Goal: Information Seeking & Learning: Learn about a topic

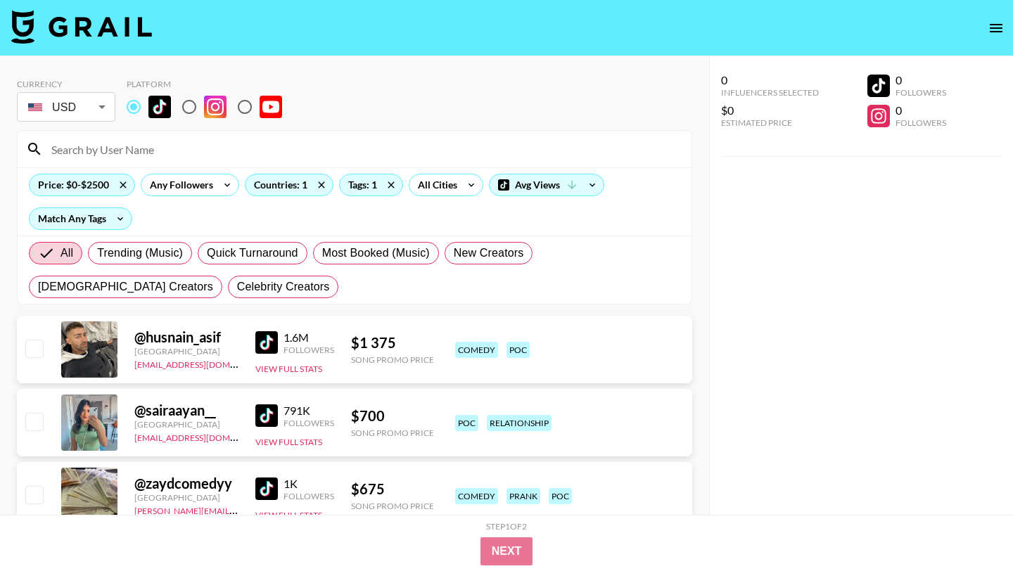
click at [134, 148] on input at bounding box center [363, 149] width 640 height 23
paste input "@drewxcronin"
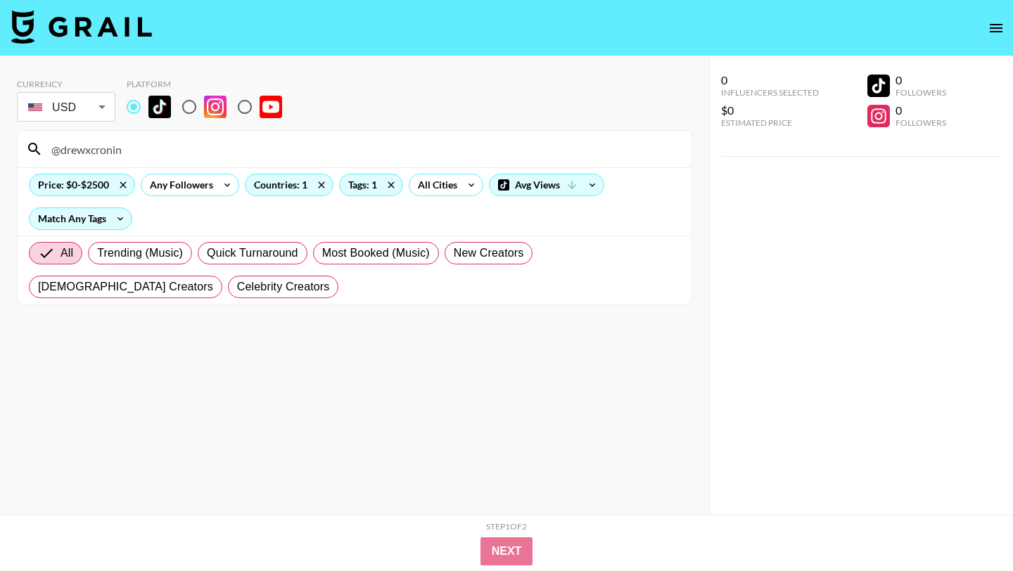
drag, startPoint x: 124, startPoint y: 153, endPoint x: 15, endPoint y: 153, distance: 108.3
click at [15, 153] on div "Currency USD USD ​ Platform @drewxcronin Price: $0-$2500 Any Followers Countrie…" at bounding box center [354, 313] width 709 height 515
paste input "luaperezg"
click at [122, 191] on icon at bounding box center [123, 184] width 23 height 21
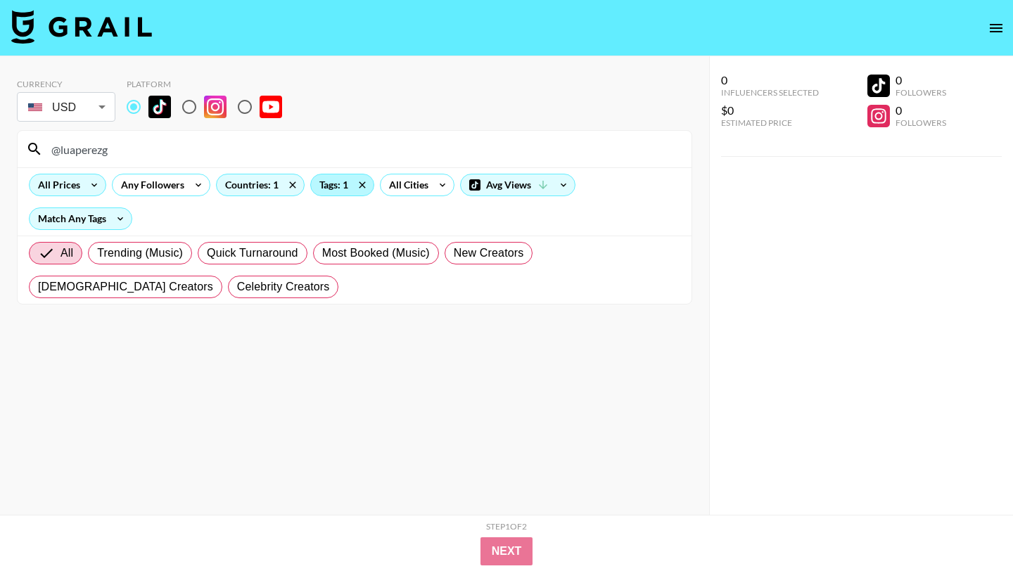
click at [321, 184] on div "Tags: 1" at bounding box center [342, 184] width 63 height 21
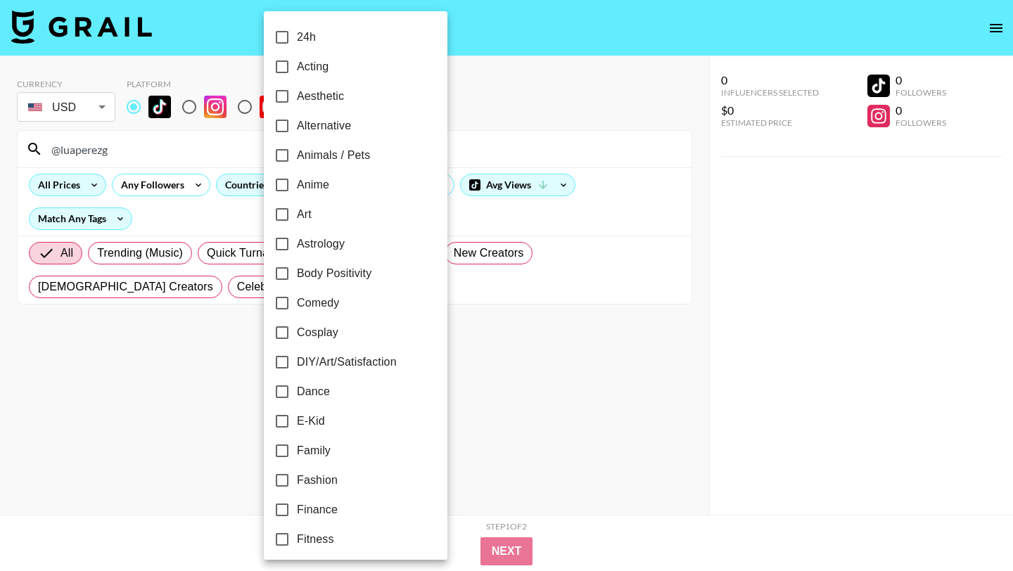
click at [447, 276] on div at bounding box center [506, 285] width 1013 height 571
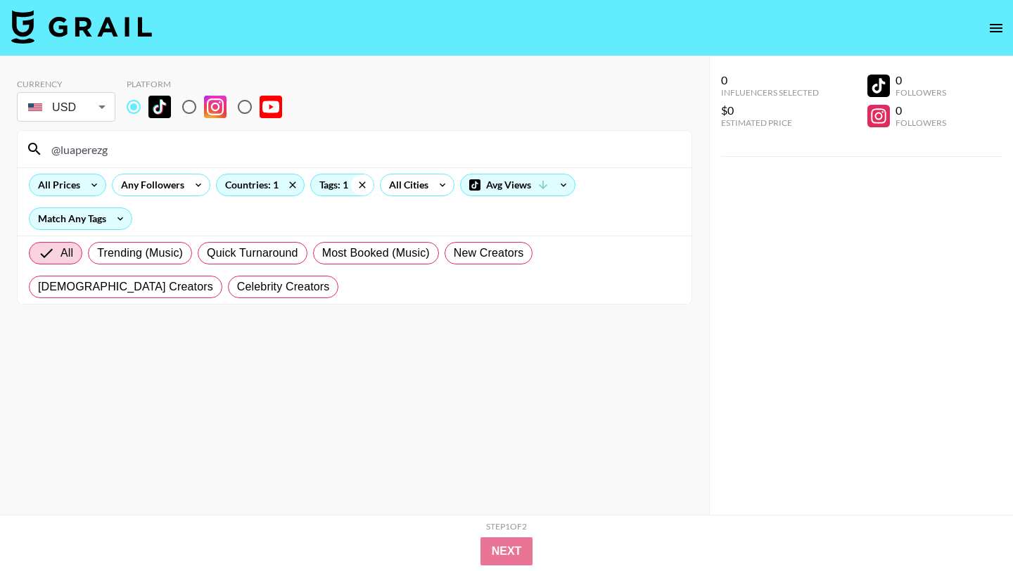
click at [362, 181] on icon at bounding box center [362, 184] width 23 height 21
click at [289, 187] on icon at bounding box center [292, 184] width 6 height 6
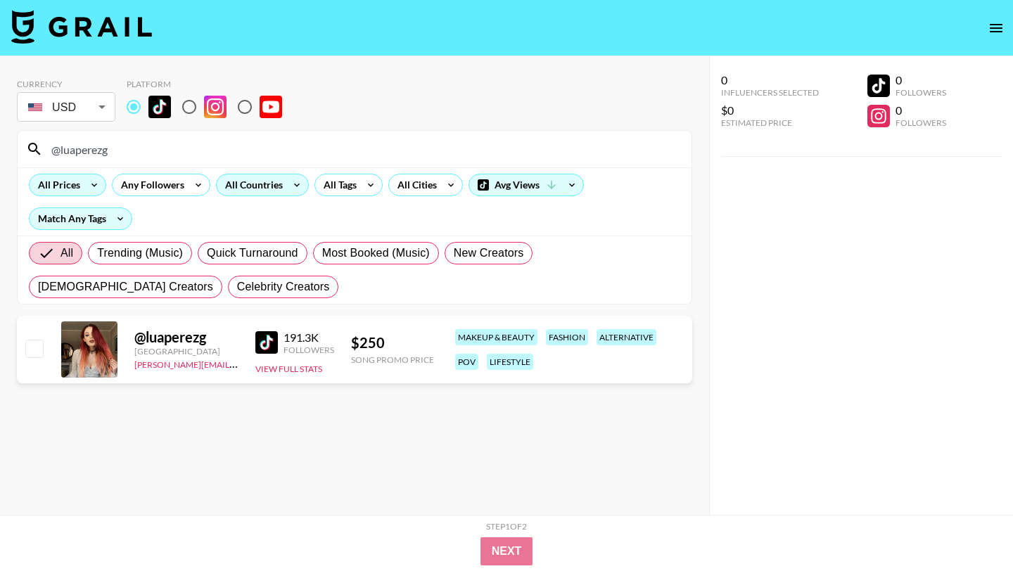
click at [269, 341] on img at bounding box center [266, 342] width 23 height 23
drag, startPoint x: 120, startPoint y: 148, endPoint x: 25, endPoint y: 147, distance: 95.0
click at [25, 147] on div "@luaperezg" at bounding box center [355, 149] width 674 height 37
paste input "im_christabel"
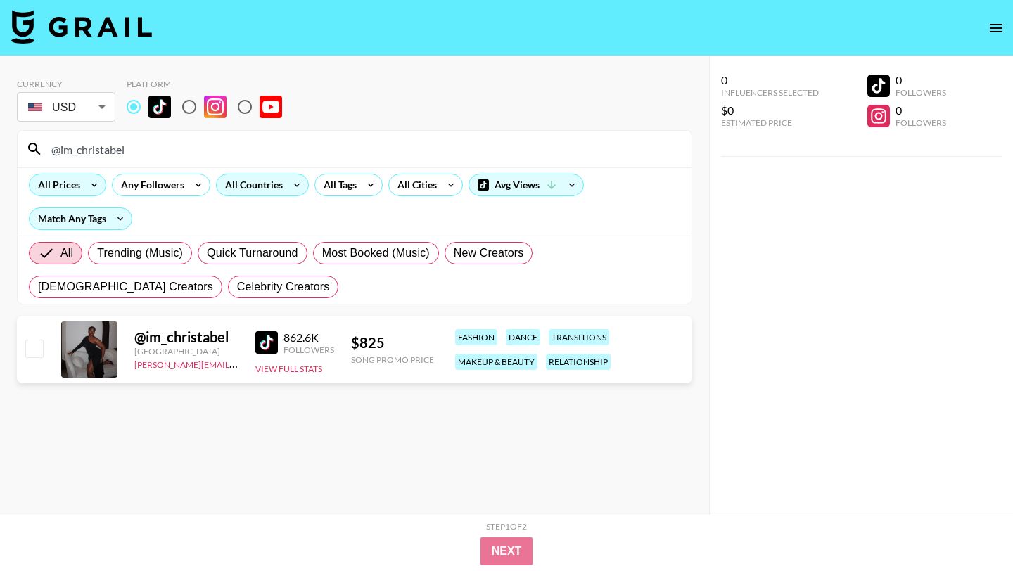
drag, startPoint x: 118, startPoint y: 151, endPoint x: 30, endPoint y: 151, distance: 87.9
click at [30, 151] on div "@im_christabel" at bounding box center [355, 149] width 674 height 37
paste input "naijababyria"
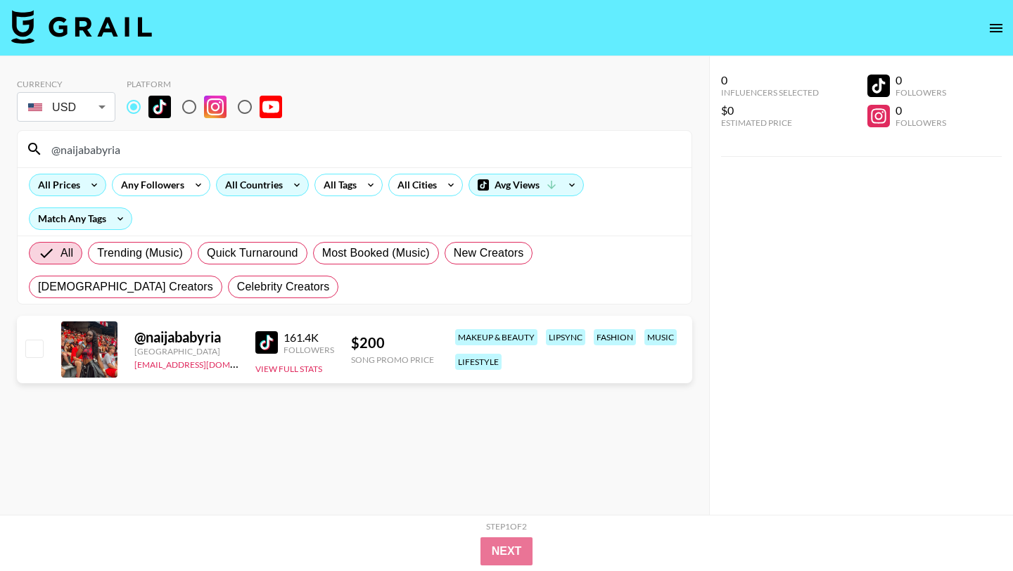
drag, startPoint x: 65, startPoint y: 148, endPoint x: 0, endPoint y: 148, distance: 64.7
click at [0, 148] on div "Currency USD USD ​ Platform @naijababyria All Prices Any Followers All Countrie…" at bounding box center [354, 313] width 709 height 515
paste input "royalkmp"
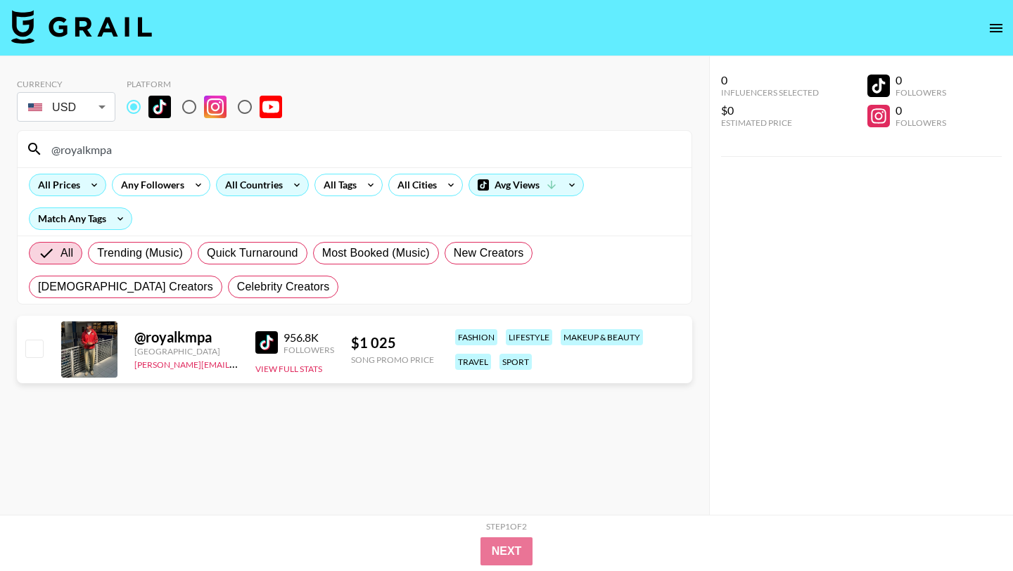
drag, startPoint x: 145, startPoint y: 152, endPoint x: 9, endPoint y: 152, distance: 135.7
click at [9, 152] on div "Currency USD USD ​ Platform @royalkmpa All Prices Any Followers All Countries A…" at bounding box center [354, 313] width 709 height 515
paste input "clinton2x"
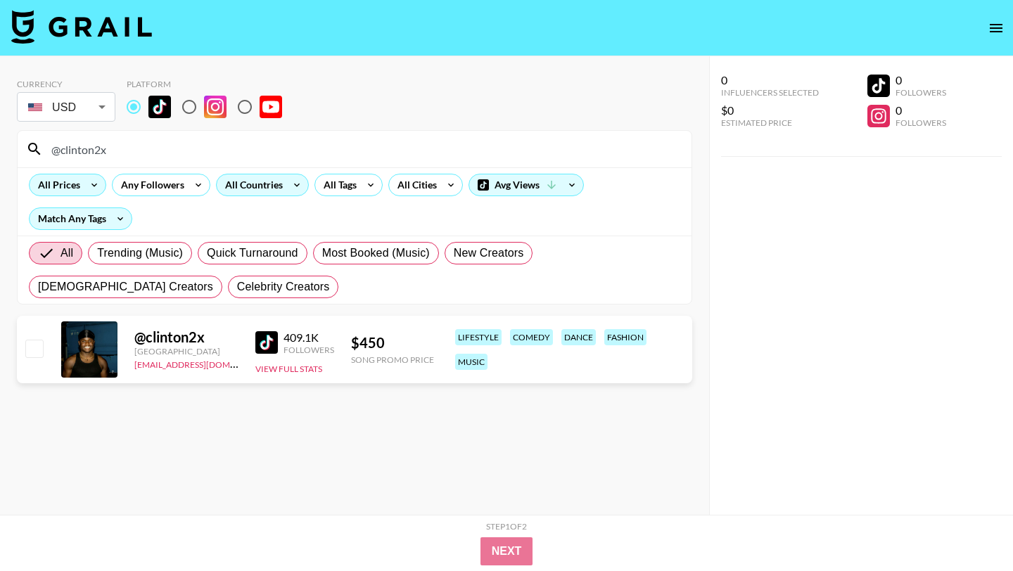
drag, startPoint x: 121, startPoint y: 151, endPoint x: 0, endPoint y: 151, distance: 121.0
click at [0, 151] on div "Currency USD USD ​ Platform @clinton2x All Prices Any Followers All Countries A…" at bounding box center [354, 313] width 709 height 515
paste input "wonderfulfak"
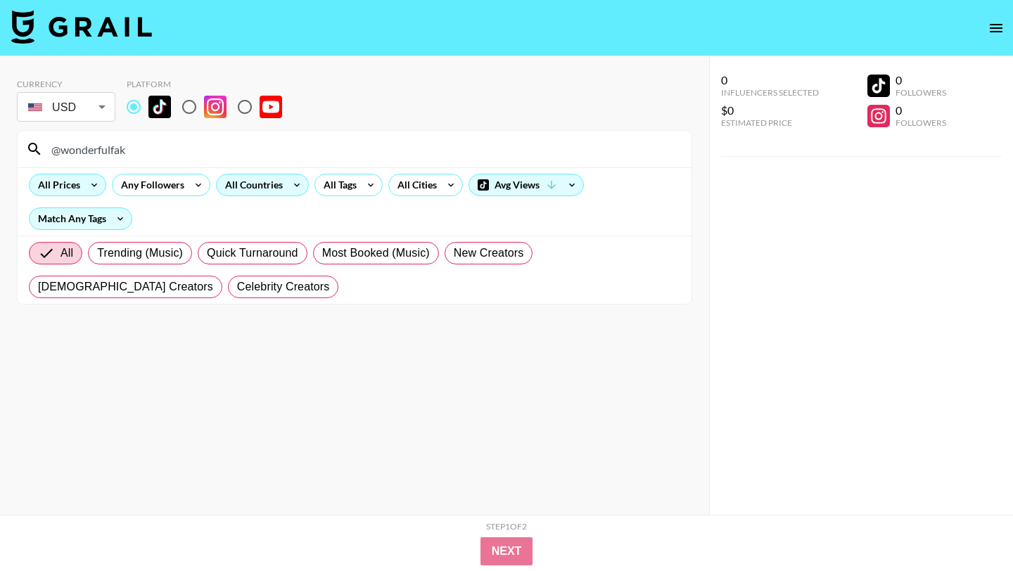
click at [58, 151] on input "@wonderfulfak" at bounding box center [363, 149] width 640 height 23
paste input "im_christabel"
drag, startPoint x: 122, startPoint y: 148, endPoint x: 0, endPoint y: 147, distance: 121.7
click at [0, 148] on div "Currency USD USD ​ Platform wonderfulfak All Prices Any Followers All Countries…" at bounding box center [354, 313] width 709 height 515
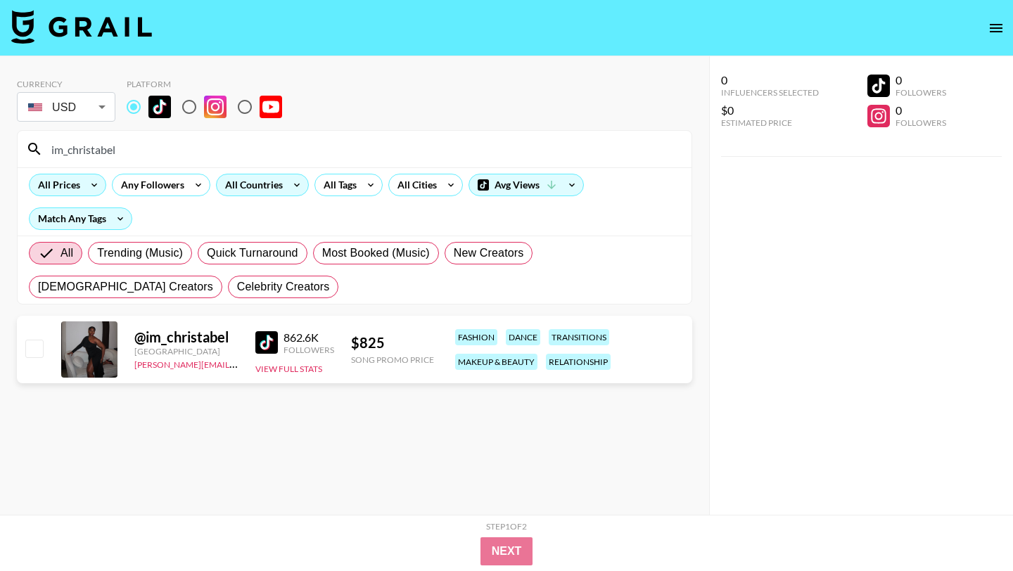
paste input "@paynetagun"
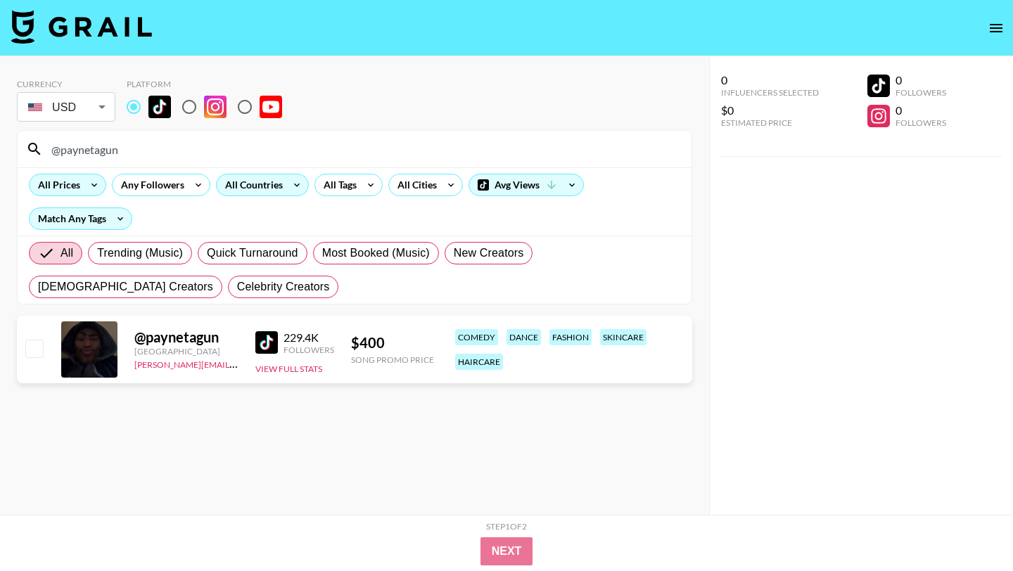
drag, startPoint x: 134, startPoint y: 151, endPoint x: 0, endPoint y: 151, distance: 134.3
click at [0, 151] on div "Currency USD USD ​ Platform @paynetagun All Prices Any Followers All Countries …" at bounding box center [354, 313] width 709 height 515
paste input "chizi.a"
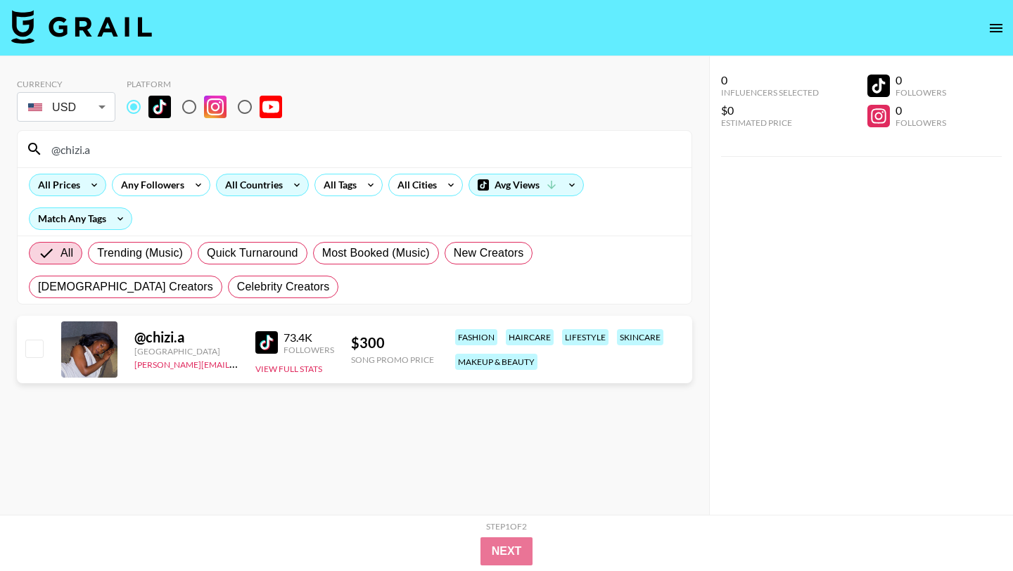
drag, startPoint x: 136, startPoint y: 151, endPoint x: 0, endPoint y: 151, distance: 136.4
click at [0, 151] on div "Currency USD USD ​ Platform @chizi.a All Prices Any Followers All Countries All…" at bounding box center [354, 313] width 709 height 515
paste input "ijustmightbeoreo"
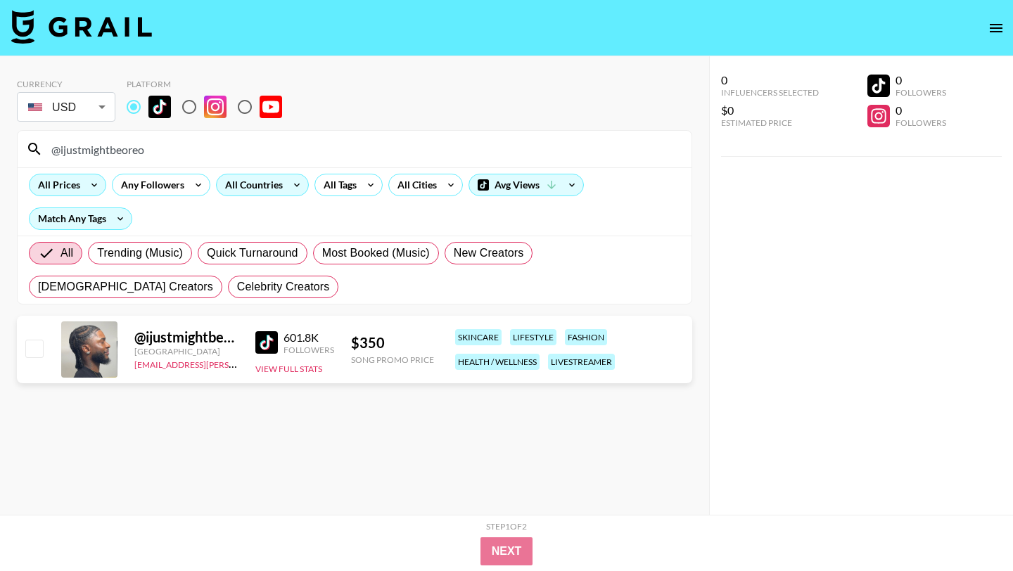
type input "@ijustmightbeoreo"
drag, startPoint x: 152, startPoint y: 154, endPoint x: 0, endPoint y: 153, distance: 151.9
click at [0, 154] on div "Currency USD USD ​ Platform @ijustmightbeoreo All Prices Any Followers All Coun…" at bounding box center [354, 313] width 709 height 515
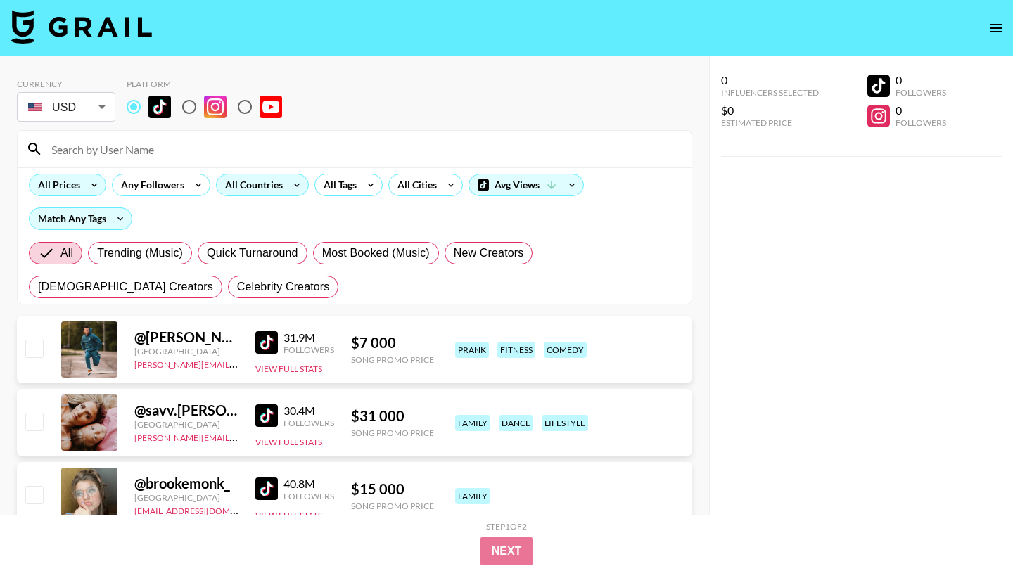
click at [280, 189] on div "All Countries" at bounding box center [251, 184] width 69 height 21
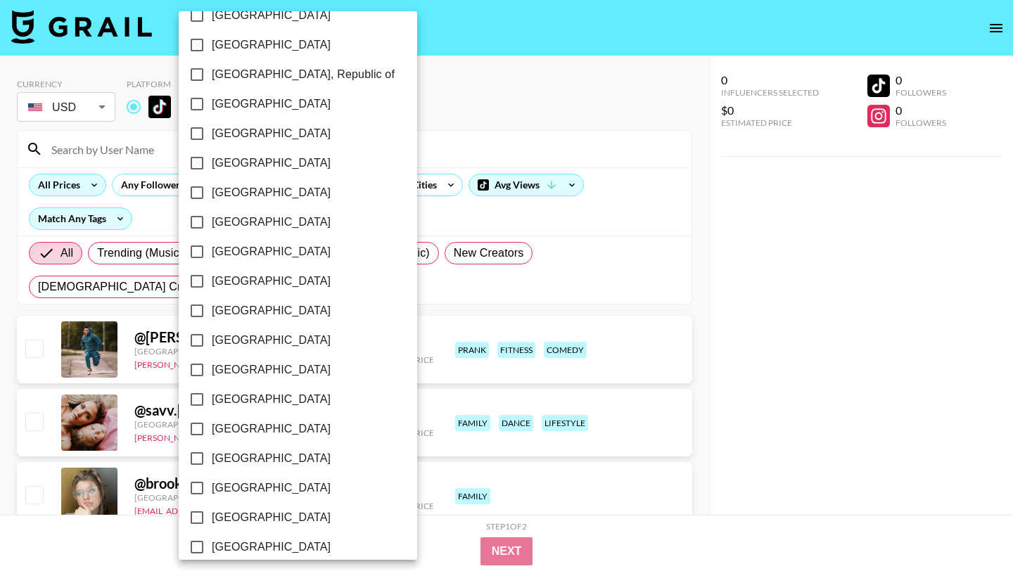
scroll to position [1069, 0]
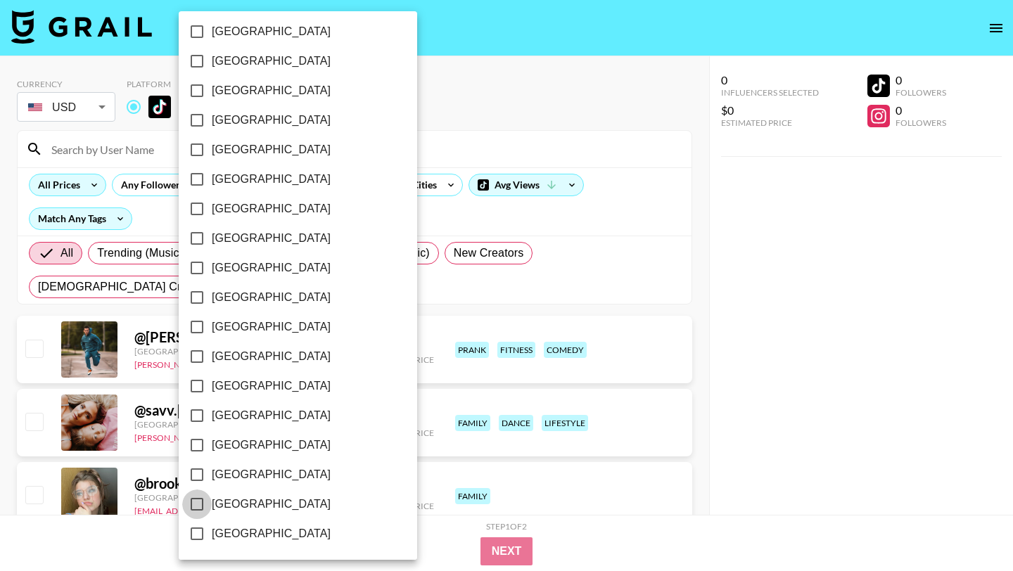
click at [195, 507] on input "[GEOGRAPHIC_DATA]" at bounding box center [197, 505] width 30 height 30
checkbox input "true"
click at [366, 132] on div at bounding box center [506, 285] width 1013 height 571
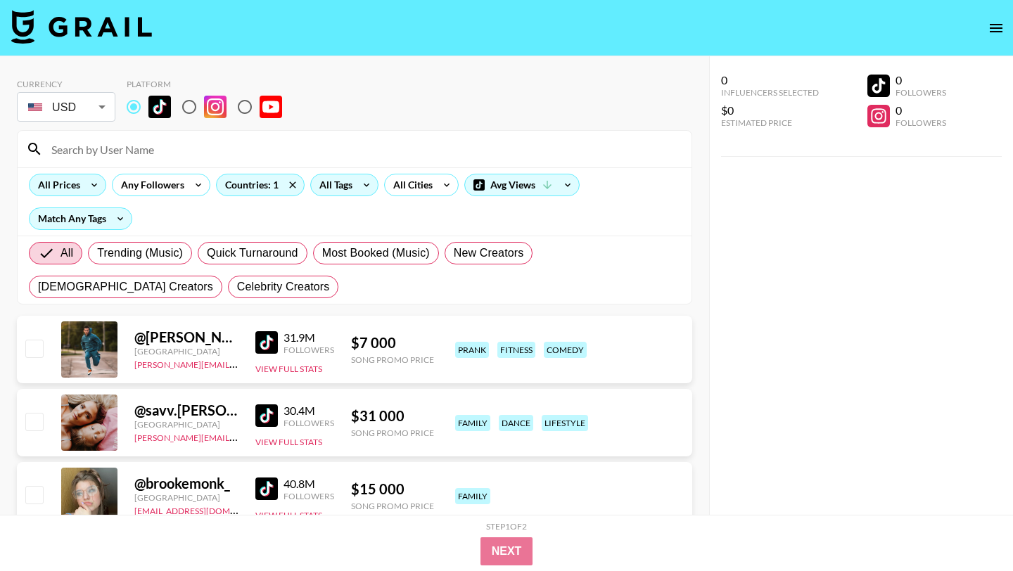
click at [364, 189] on icon at bounding box center [366, 184] width 23 height 21
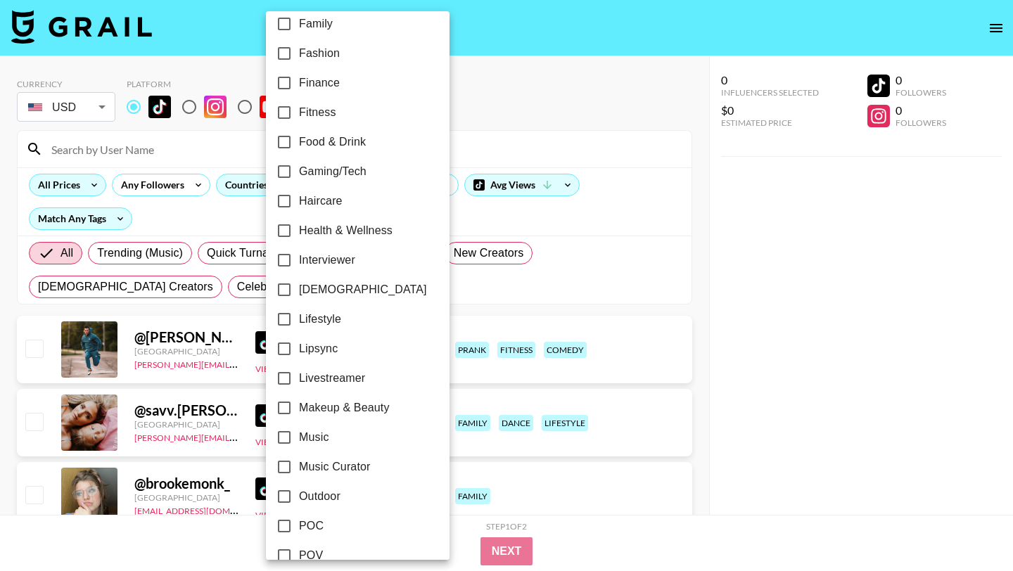
scroll to position [506, 0]
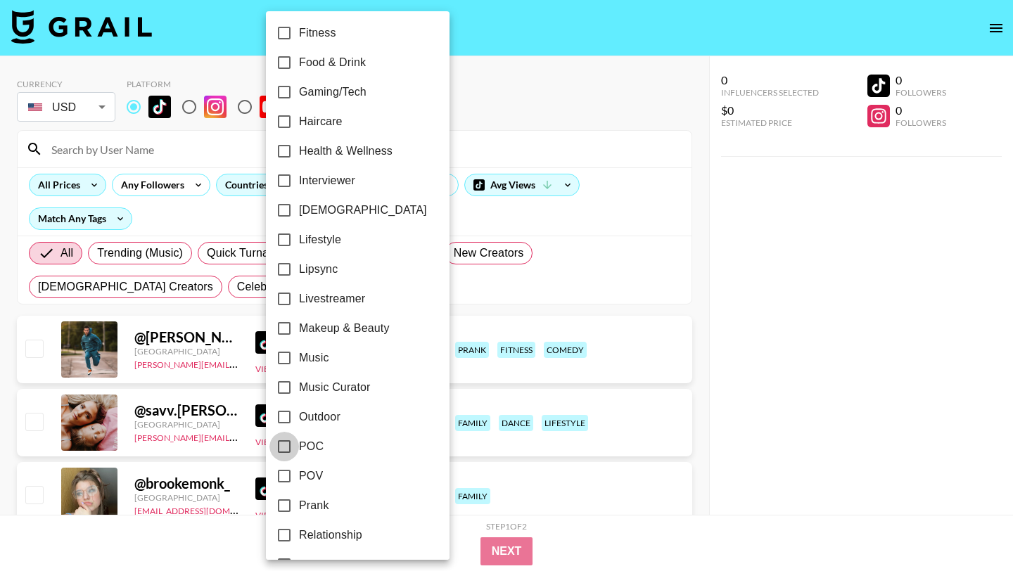
click at [285, 445] on input "POC" at bounding box center [284, 447] width 30 height 30
checkbox input "true"
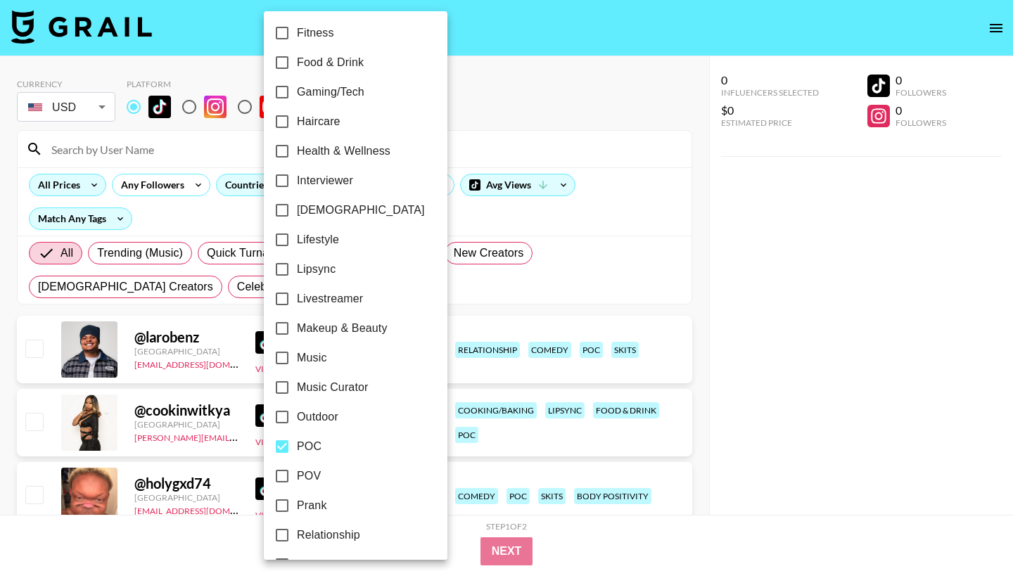
click at [542, 300] on div at bounding box center [506, 285] width 1013 height 571
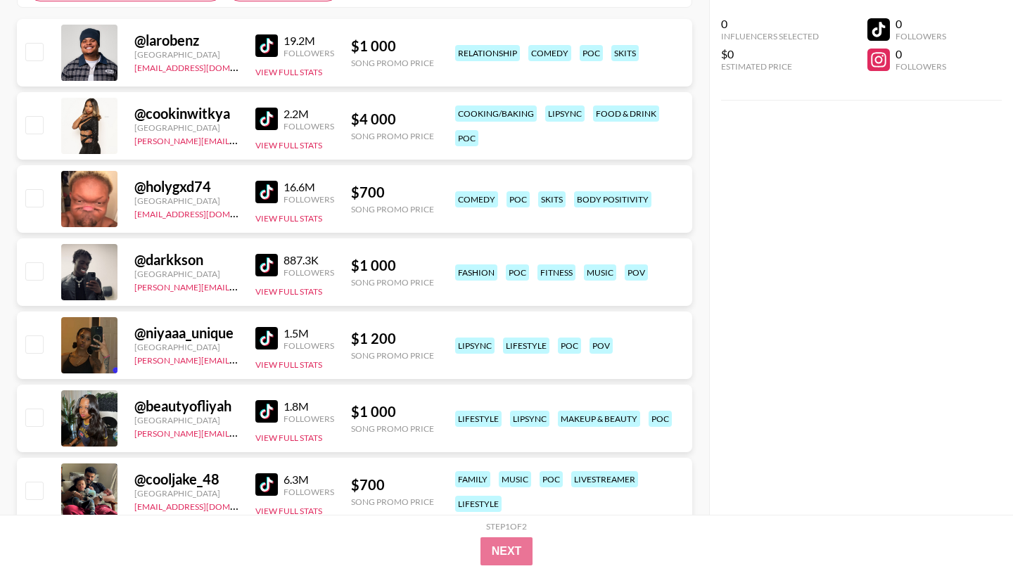
scroll to position [455, 0]
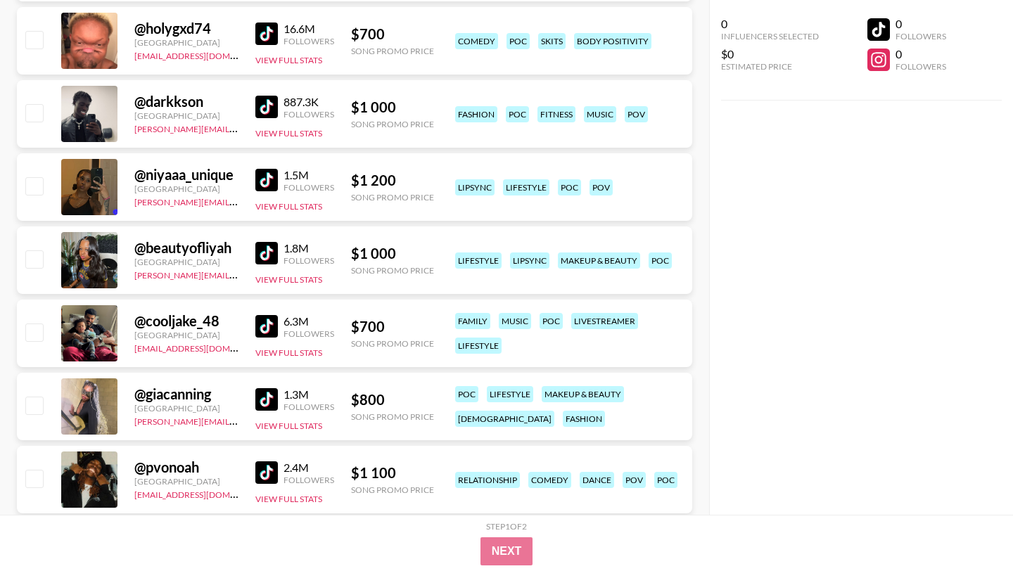
click at [267, 260] on img at bounding box center [266, 253] width 23 height 23
click at [275, 185] on img at bounding box center [266, 180] width 23 height 23
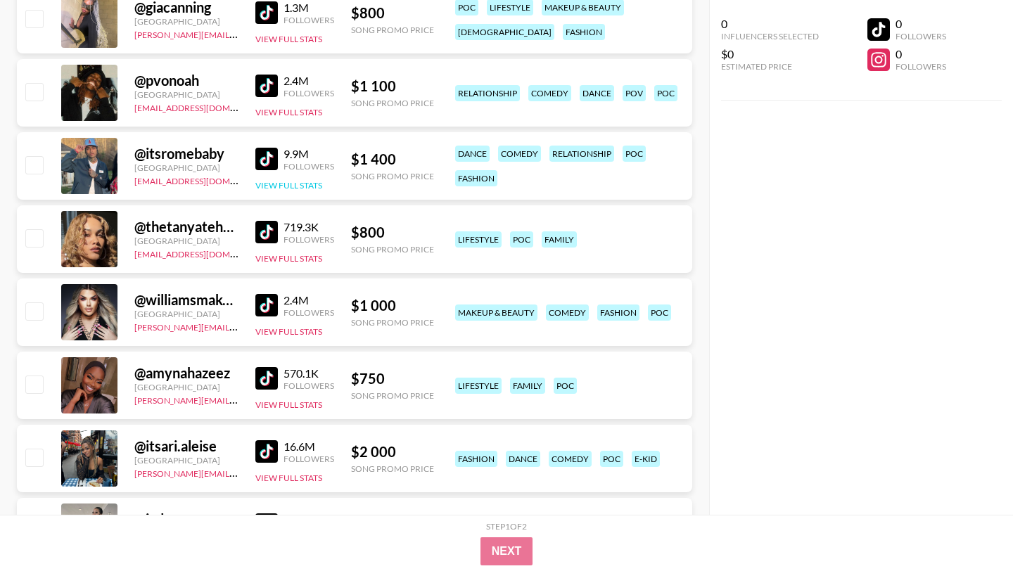
scroll to position [852, 0]
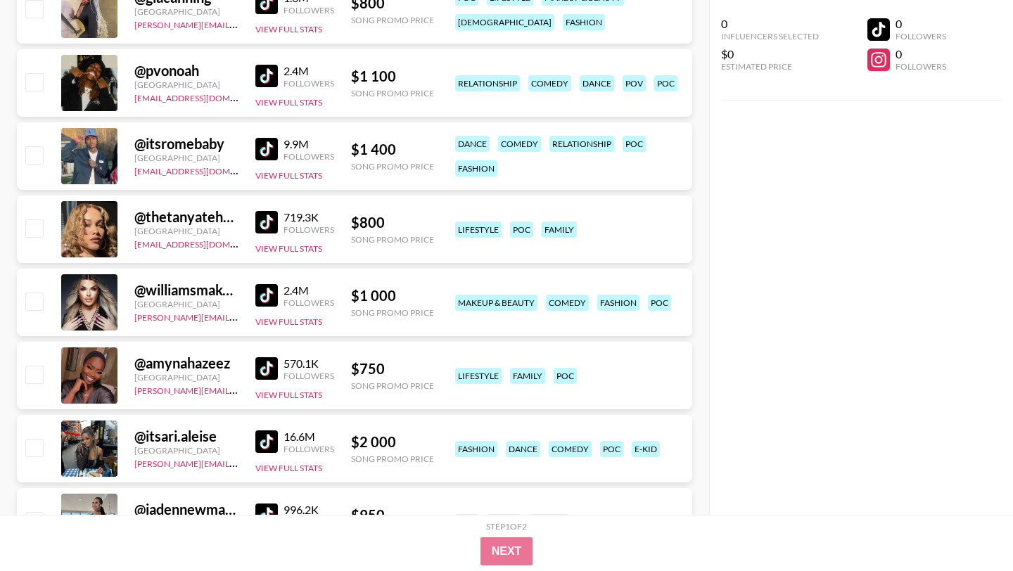
click at [268, 77] on img at bounding box center [266, 76] width 23 height 23
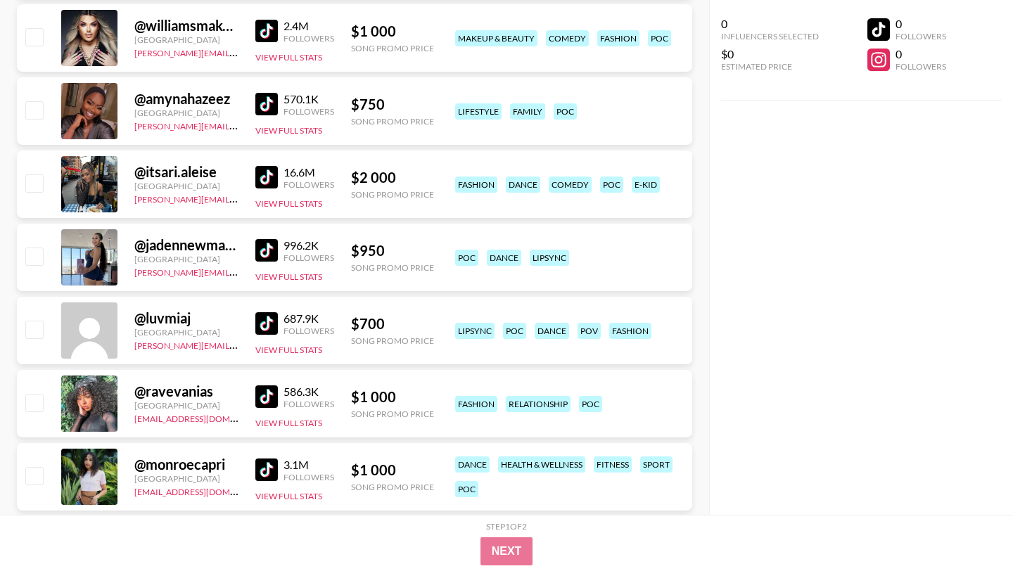
scroll to position [1118, 0]
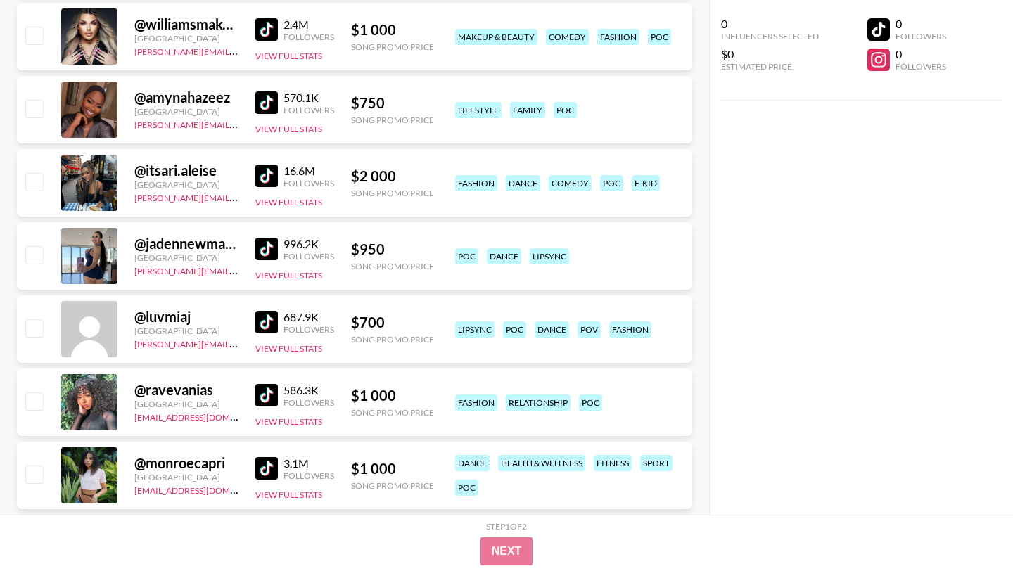
click at [270, 108] on img at bounding box center [266, 102] width 23 height 23
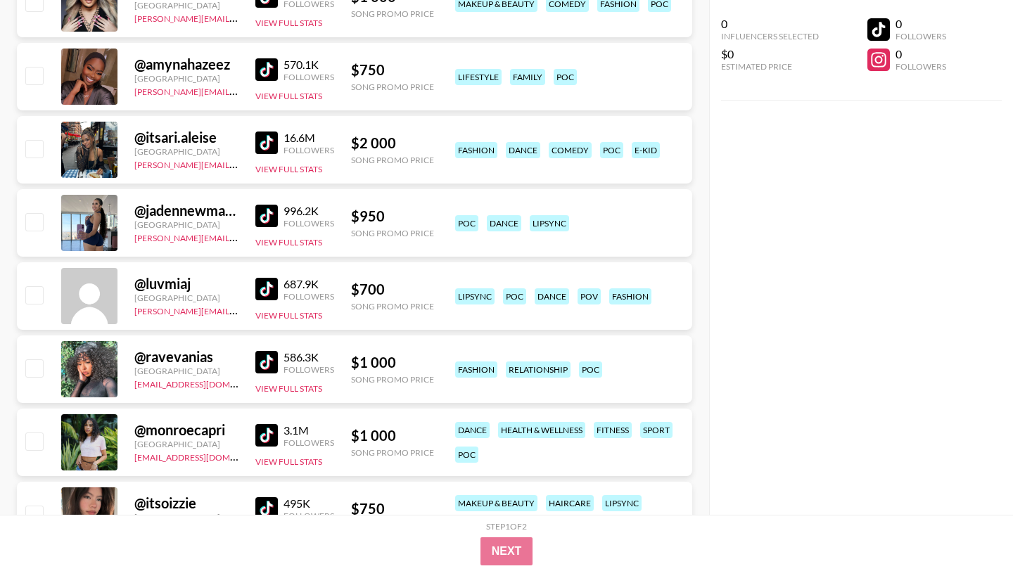
scroll to position [1156, 0]
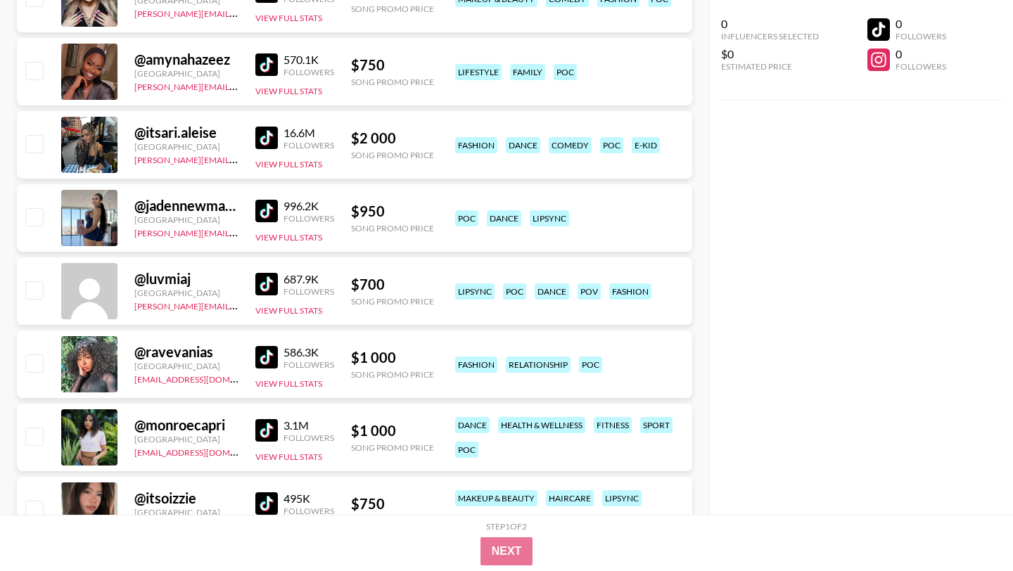
click at [264, 139] on img at bounding box center [266, 138] width 23 height 23
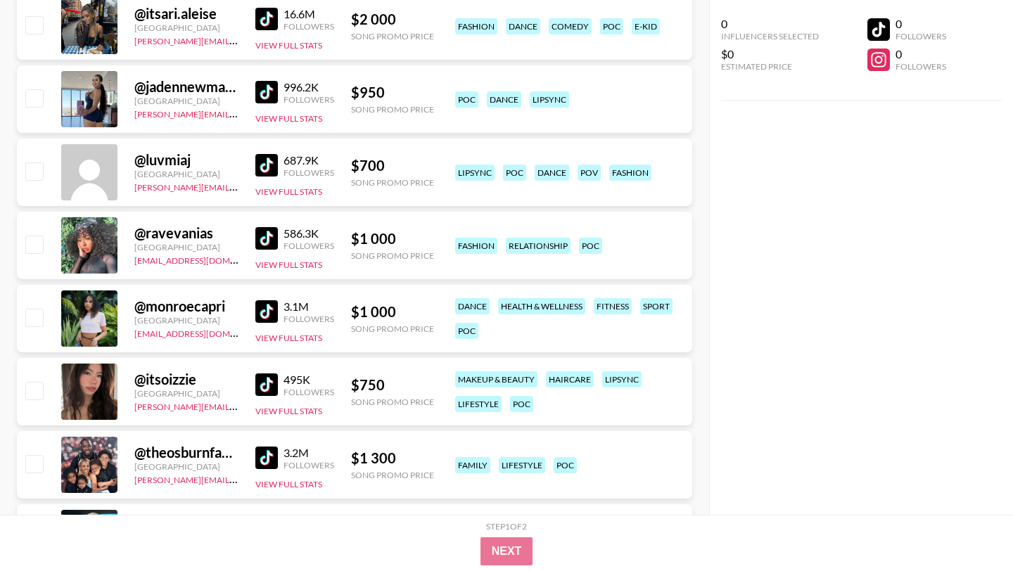
scroll to position [1276, 0]
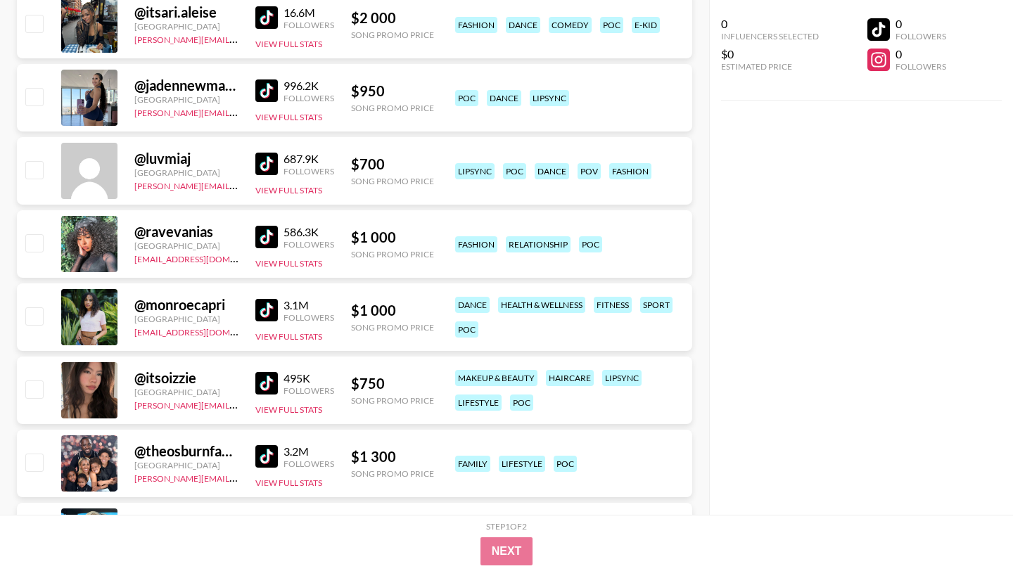
click at [269, 79] on img at bounding box center [266, 90] width 23 height 23
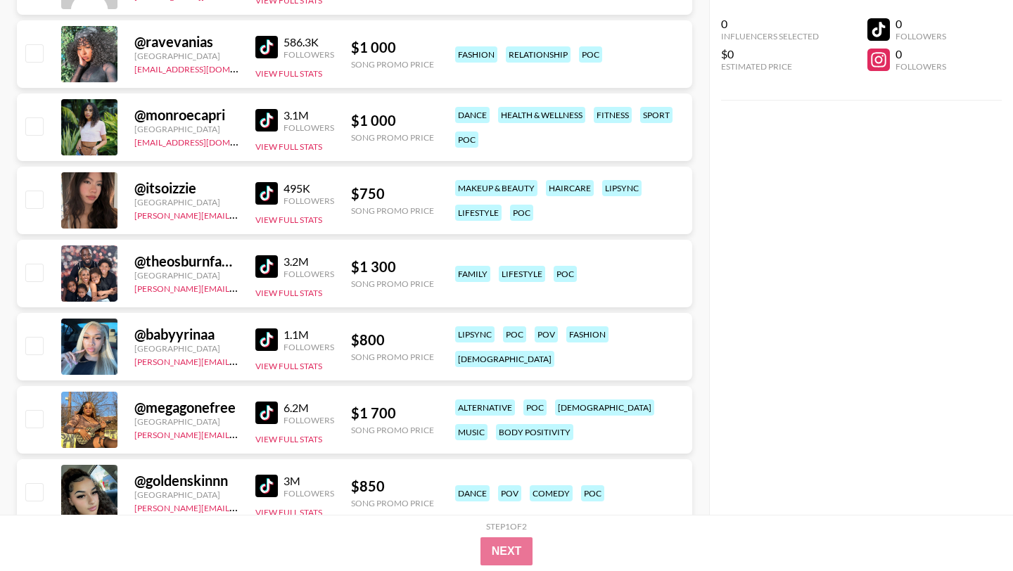
scroll to position [1501, 0]
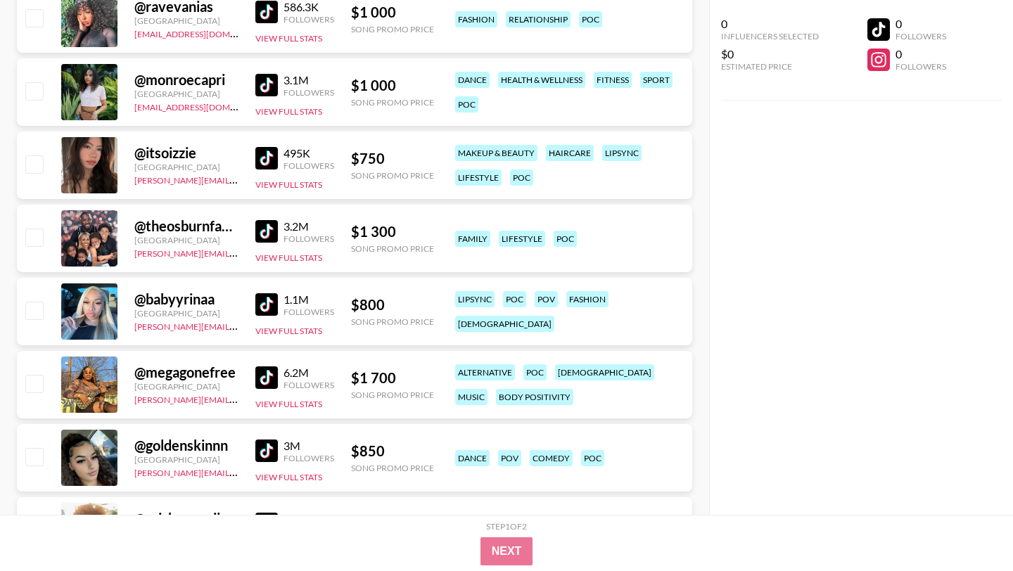
click at [277, 87] on img at bounding box center [266, 85] width 23 height 23
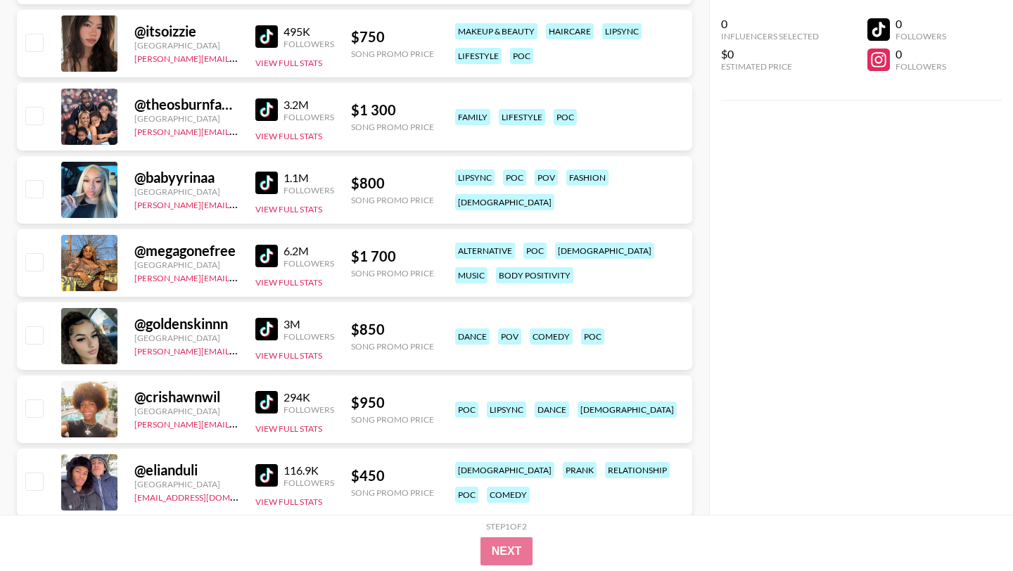
scroll to position [1648, 0]
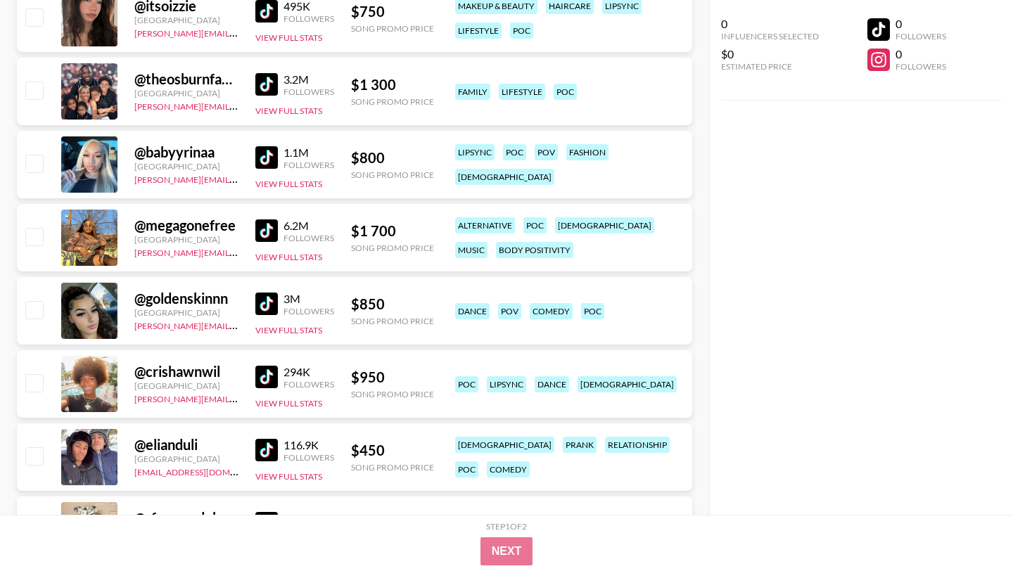
click at [268, 150] on img at bounding box center [266, 157] width 23 height 23
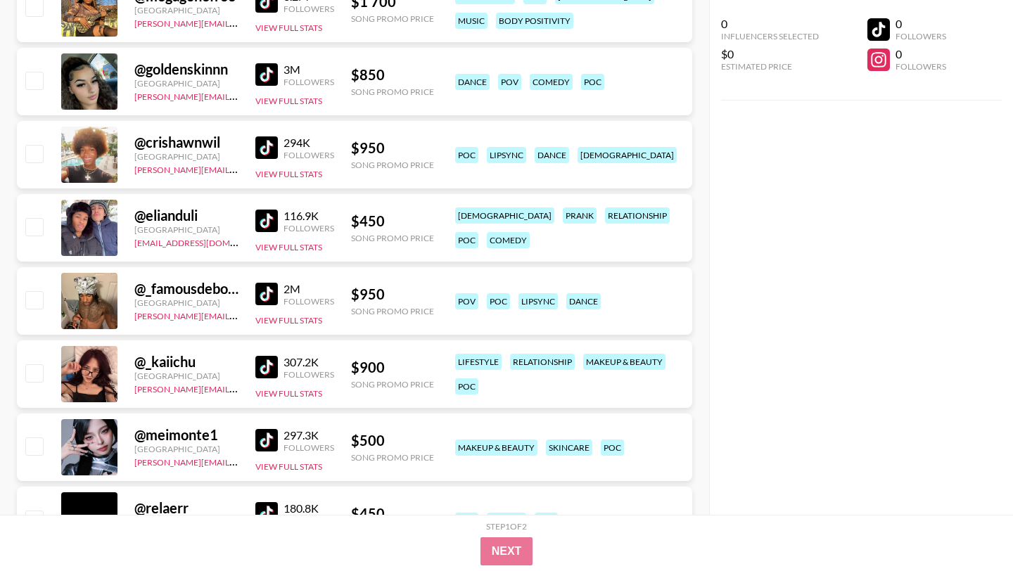
scroll to position [1878, 0]
click at [267, 222] on img at bounding box center [266, 220] width 23 height 23
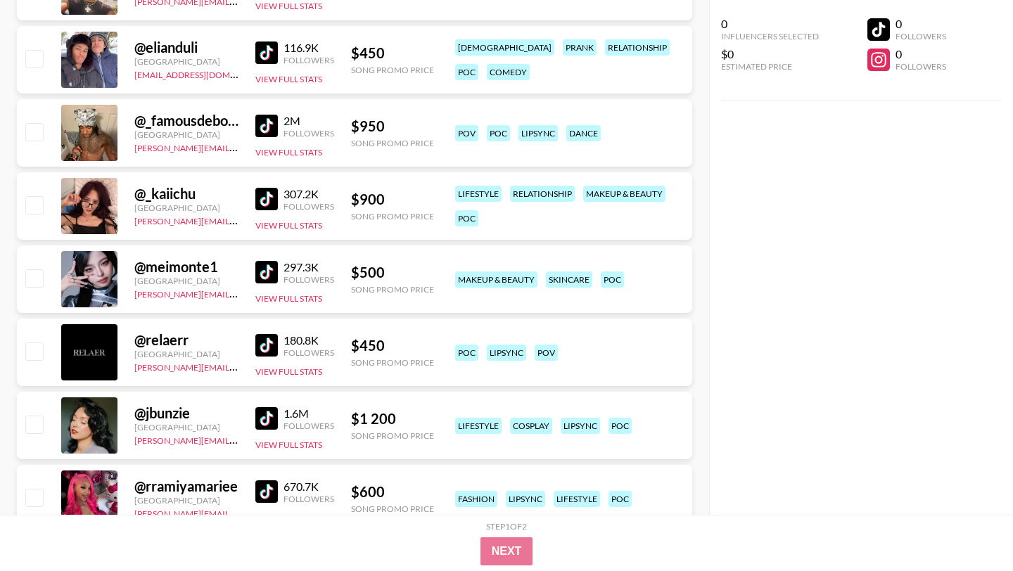
scroll to position [2051, 0]
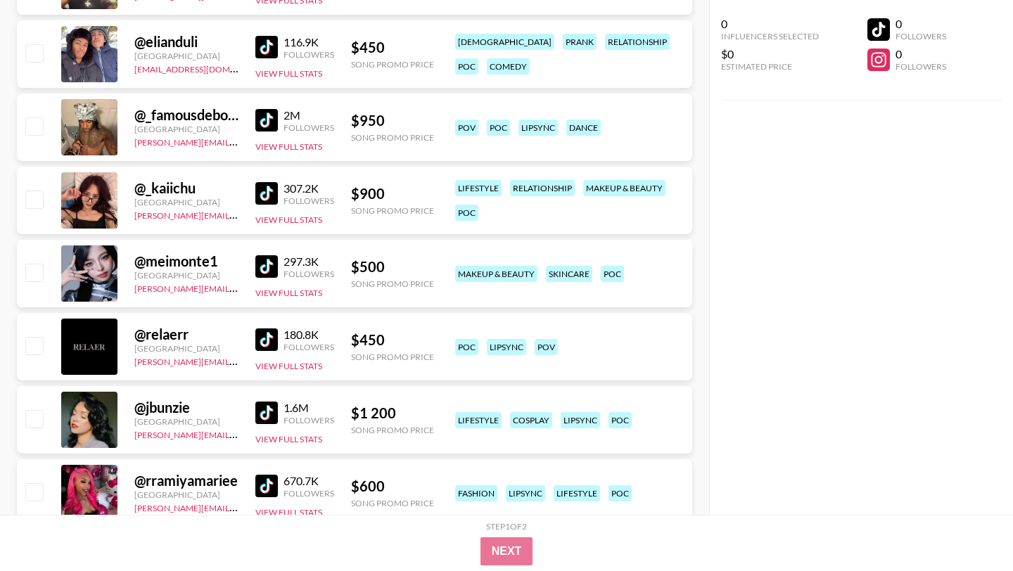
click at [268, 120] on img at bounding box center [266, 120] width 23 height 23
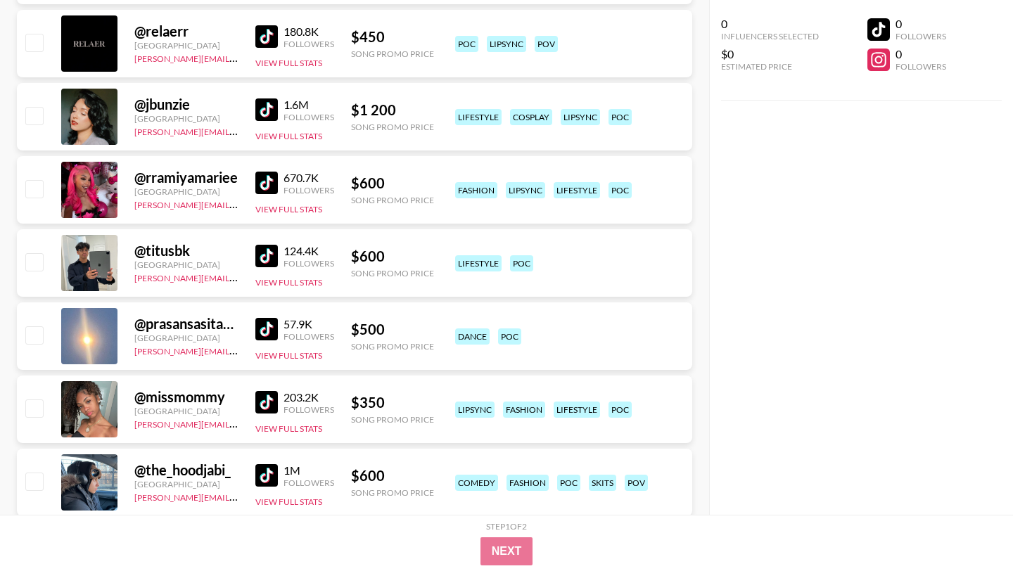
scroll to position [2481, 0]
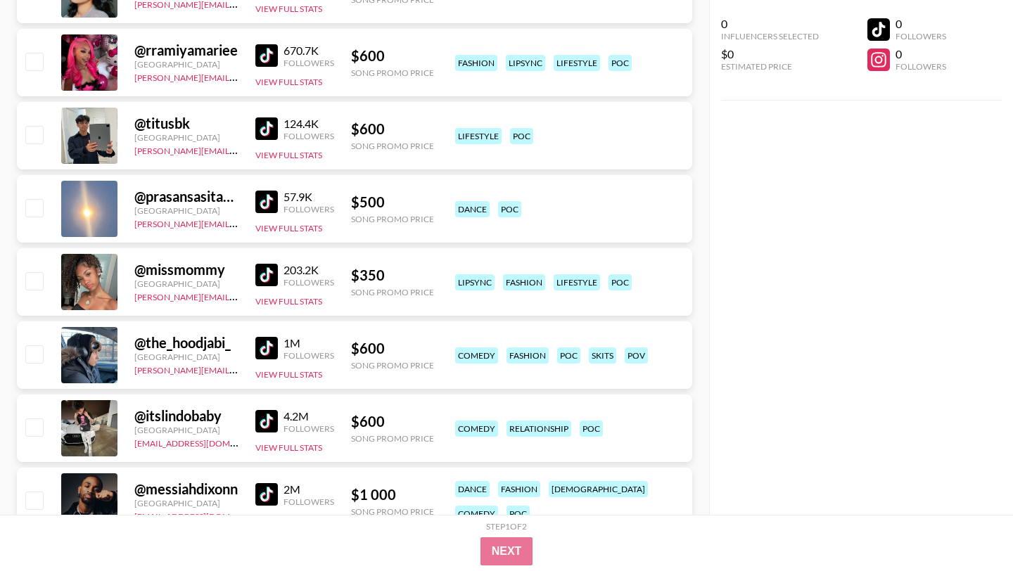
click at [262, 57] on img at bounding box center [266, 55] width 23 height 23
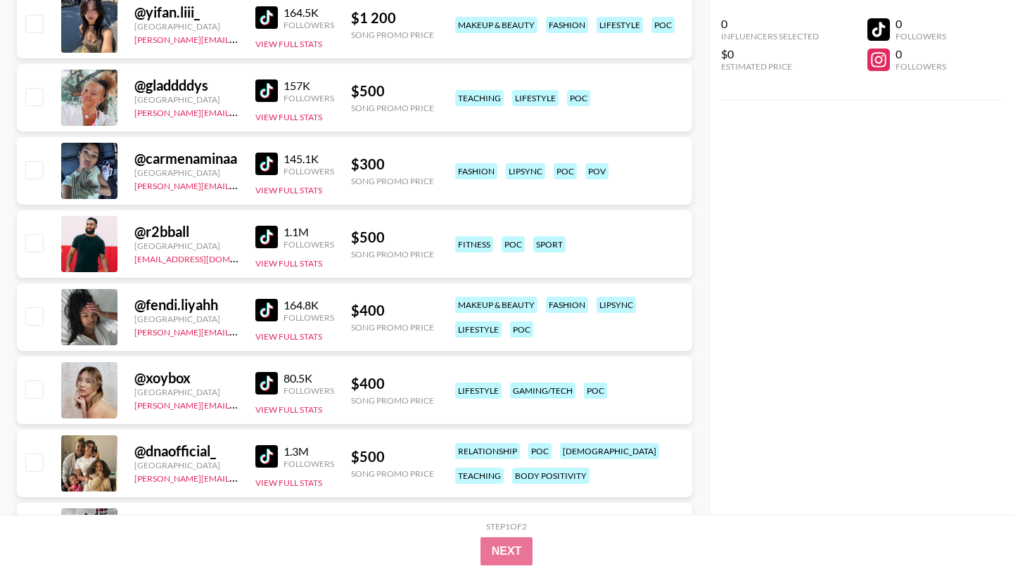
scroll to position [3034, 0]
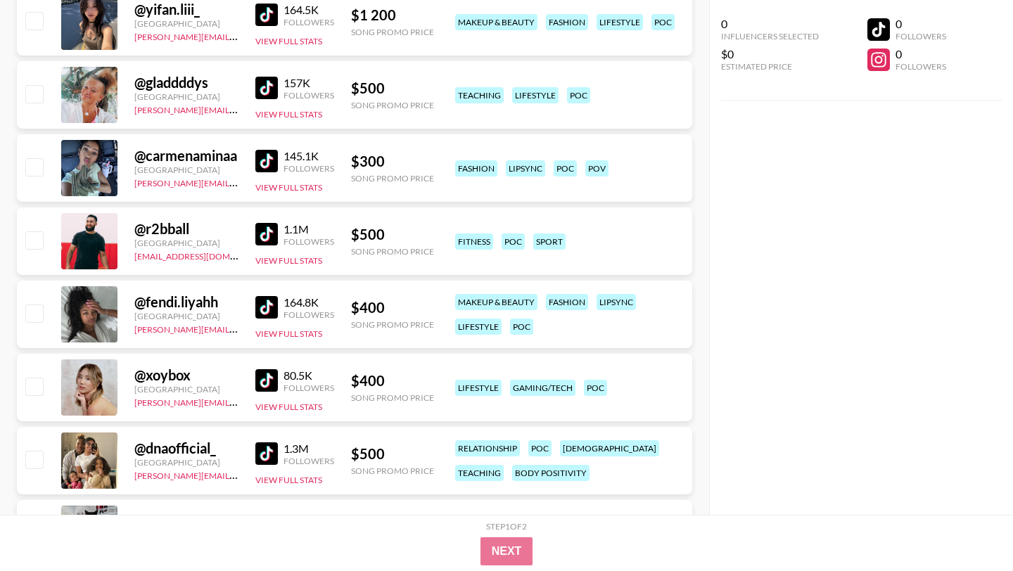
click at [268, 91] on img at bounding box center [266, 88] width 23 height 23
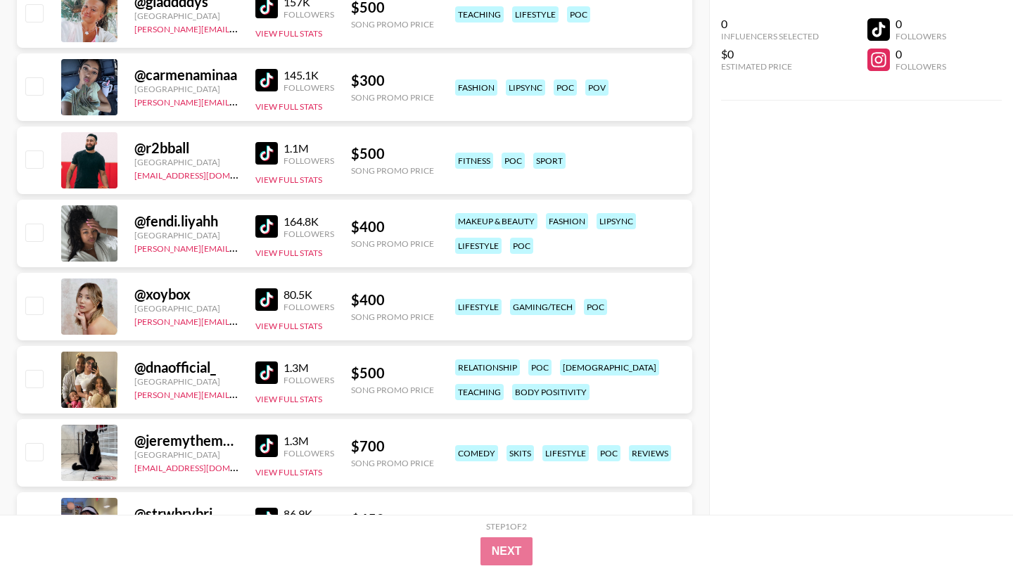
scroll to position [3209, 0]
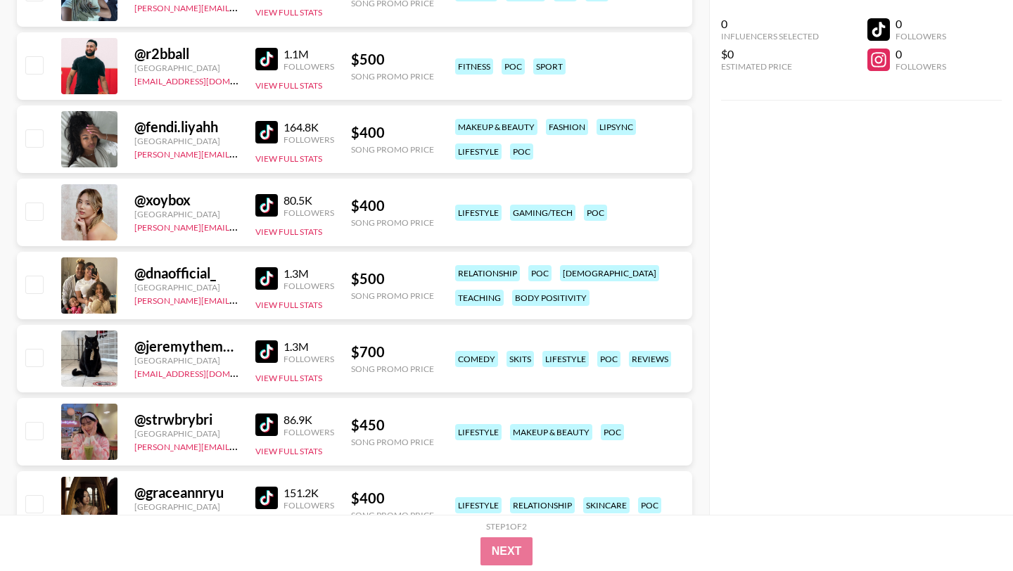
click at [270, 126] on img at bounding box center [266, 132] width 23 height 23
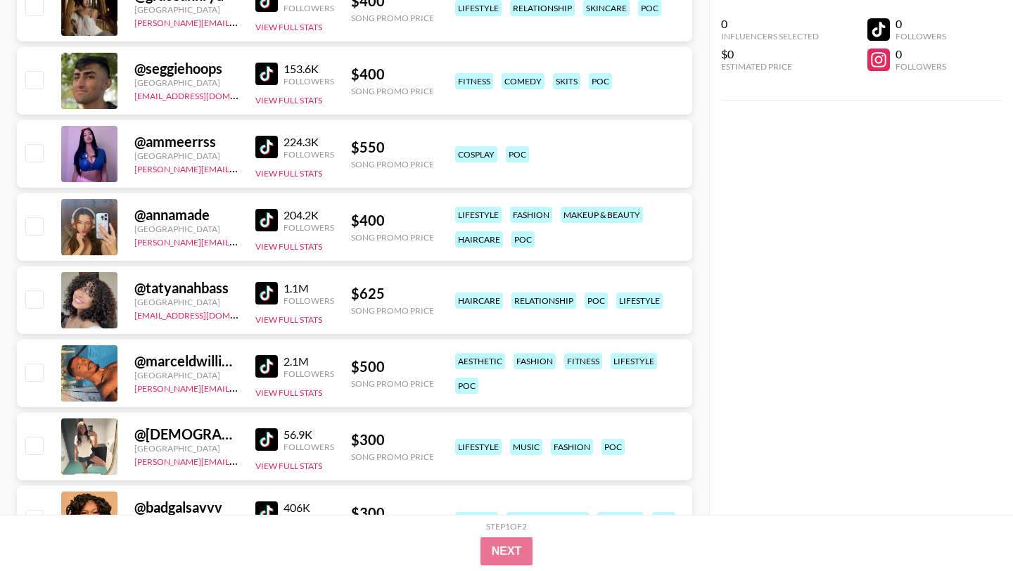
scroll to position [3712, 0]
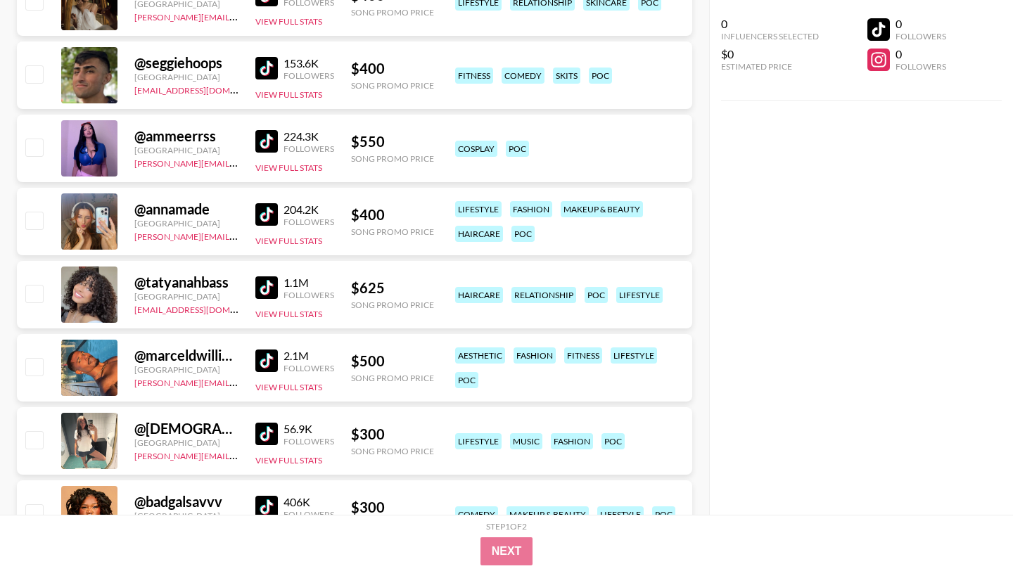
click at [268, 146] on img at bounding box center [266, 141] width 23 height 23
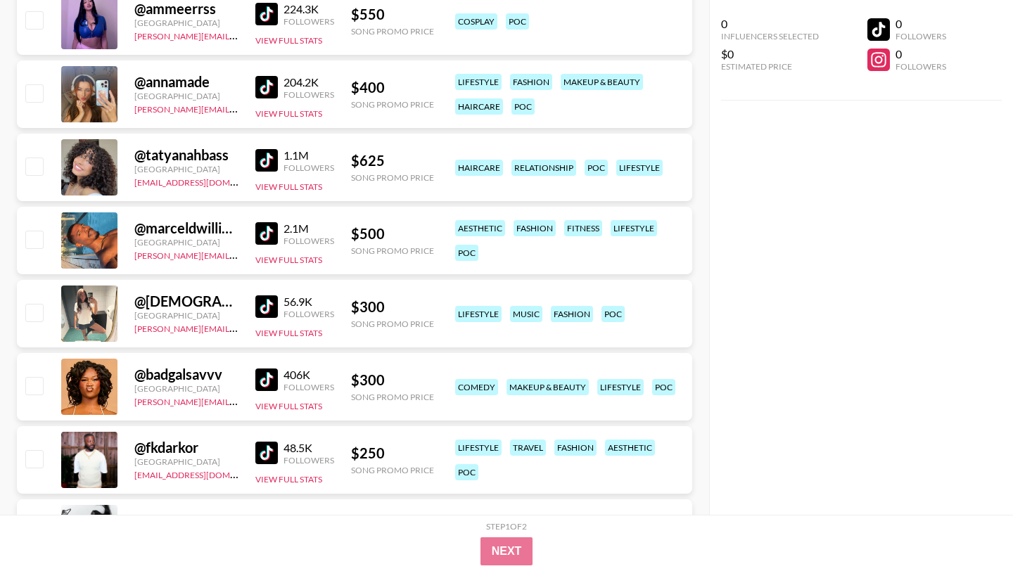
scroll to position [3856, 0]
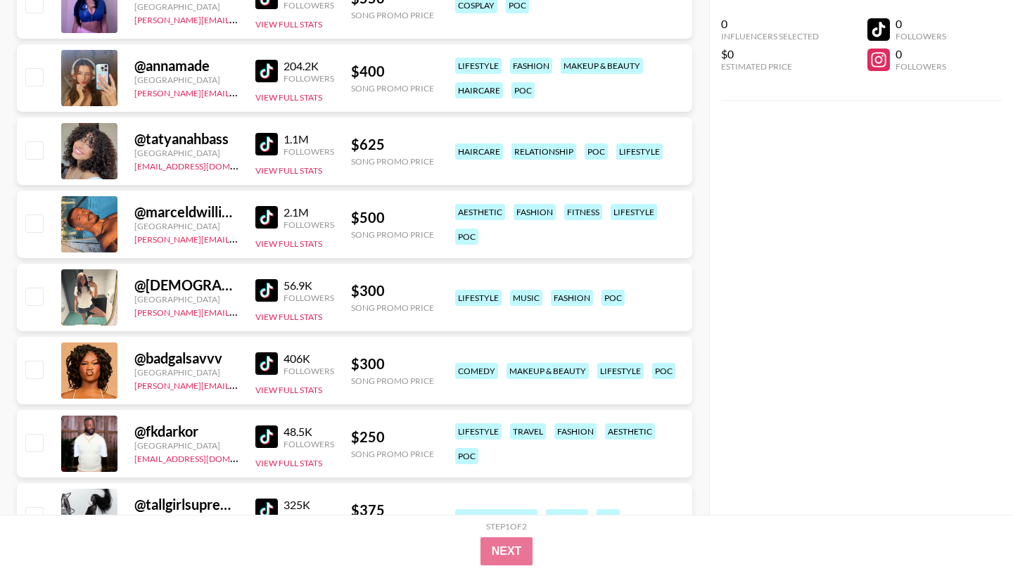
click at [271, 140] on img at bounding box center [266, 144] width 23 height 23
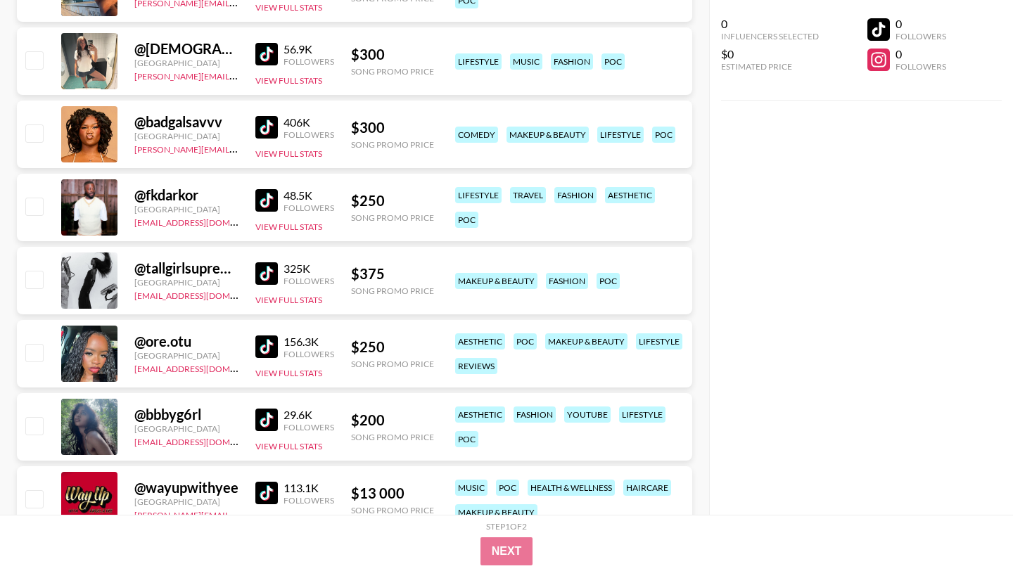
scroll to position [4148, 0]
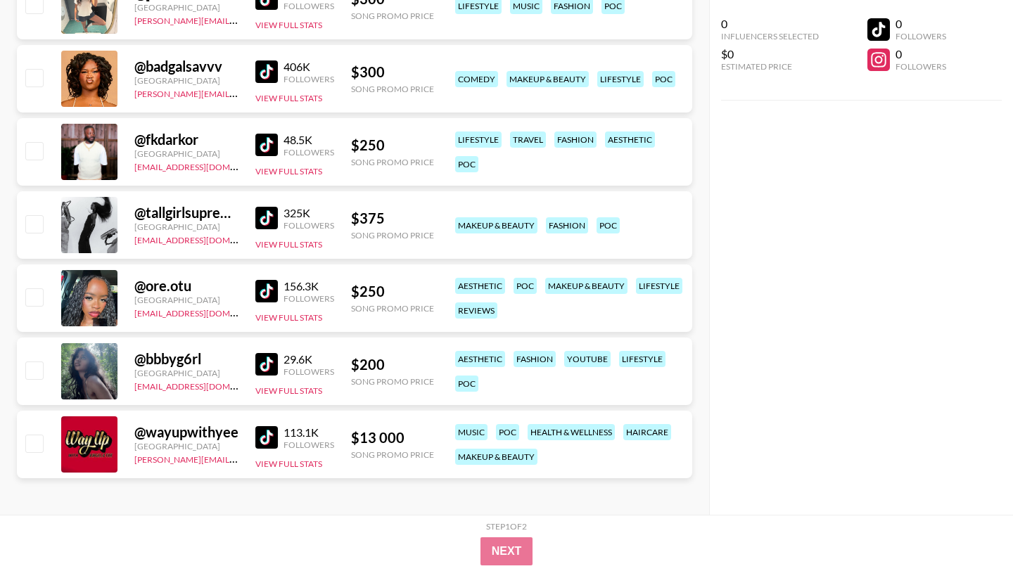
click at [271, 71] on img at bounding box center [266, 71] width 23 height 23
click at [269, 74] on img at bounding box center [266, 71] width 23 height 23
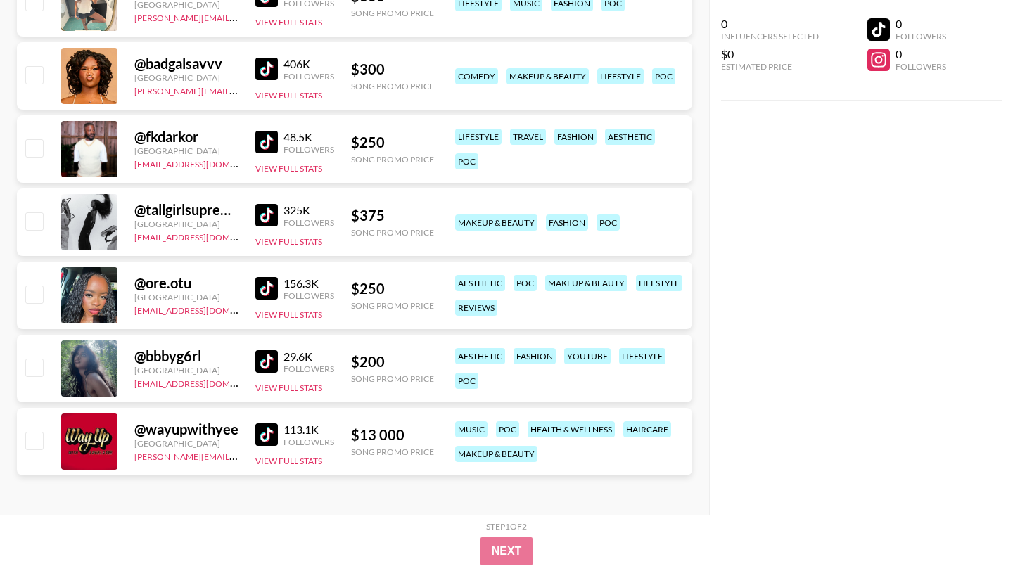
click at [264, 284] on img at bounding box center [266, 288] width 23 height 23
click at [262, 362] on img at bounding box center [266, 361] width 23 height 23
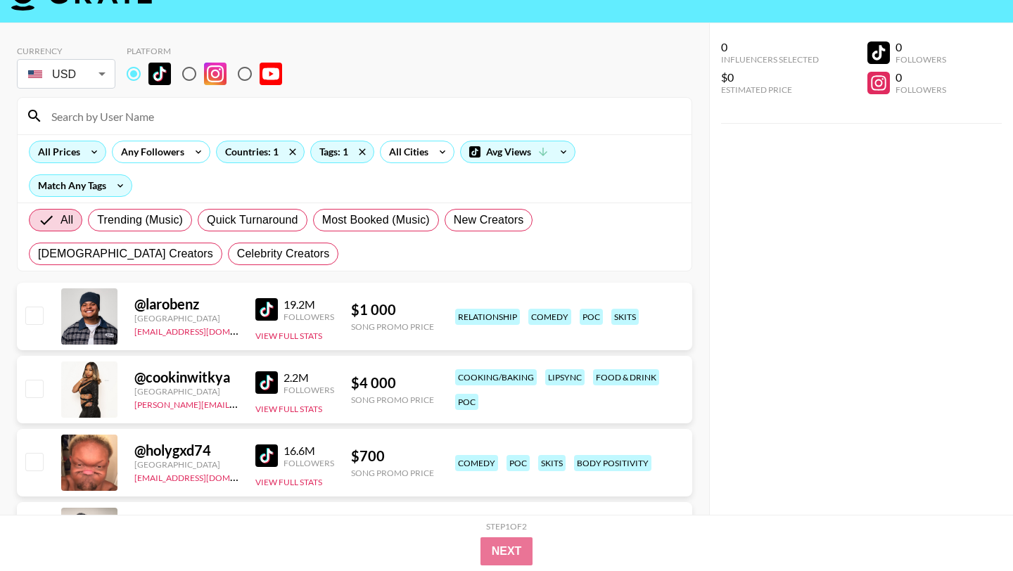
scroll to position [0, 0]
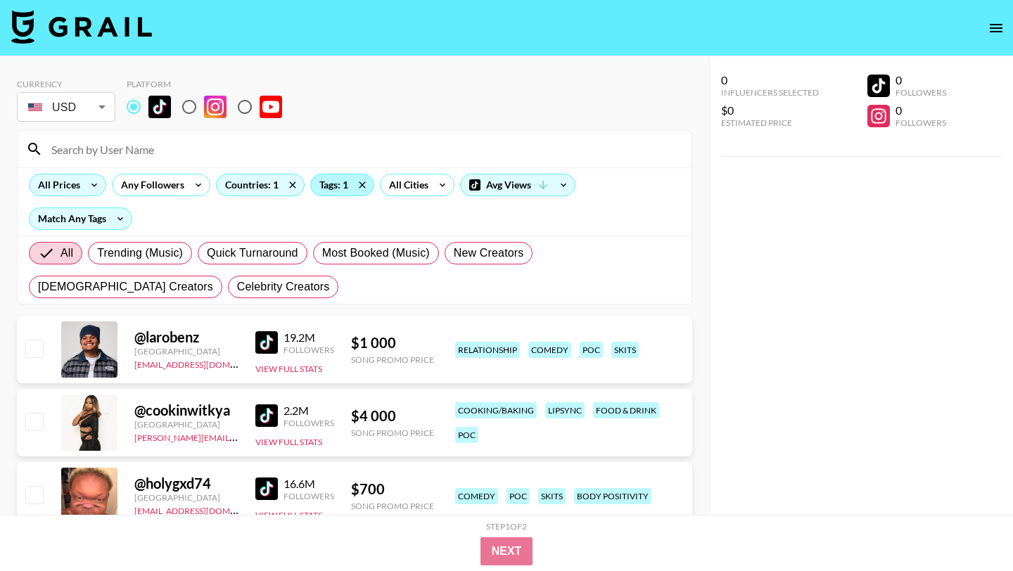
click at [348, 188] on div "Tags: 1" at bounding box center [342, 184] width 63 height 21
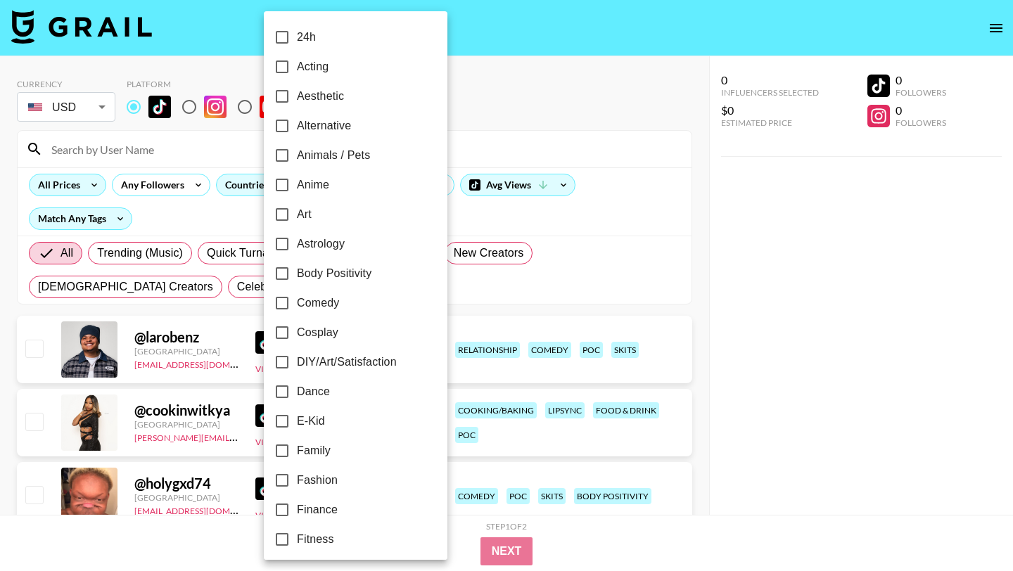
scroll to position [13, 0]
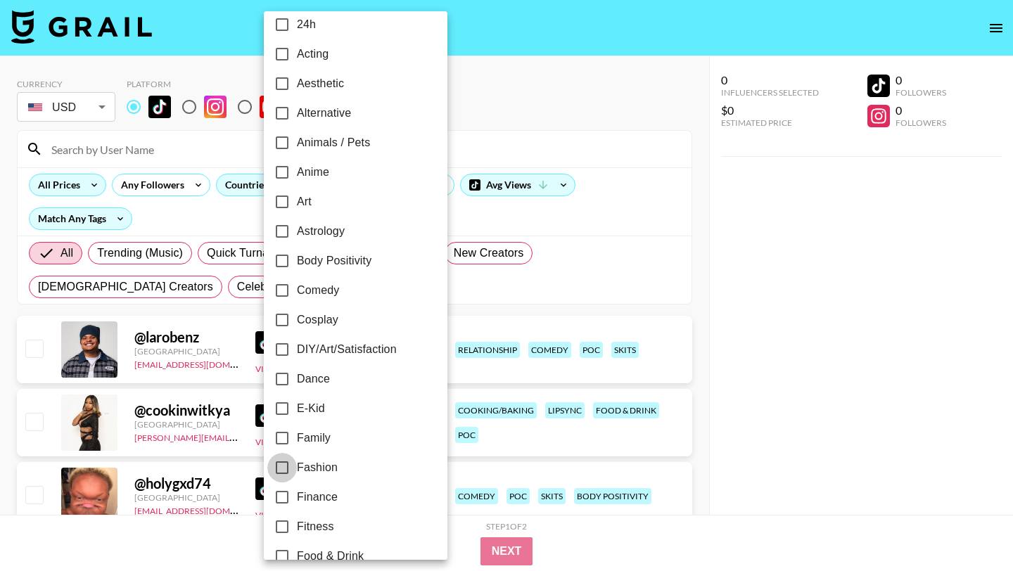
click at [282, 470] on input "Fashion" at bounding box center [282, 468] width 30 height 30
checkbox input "true"
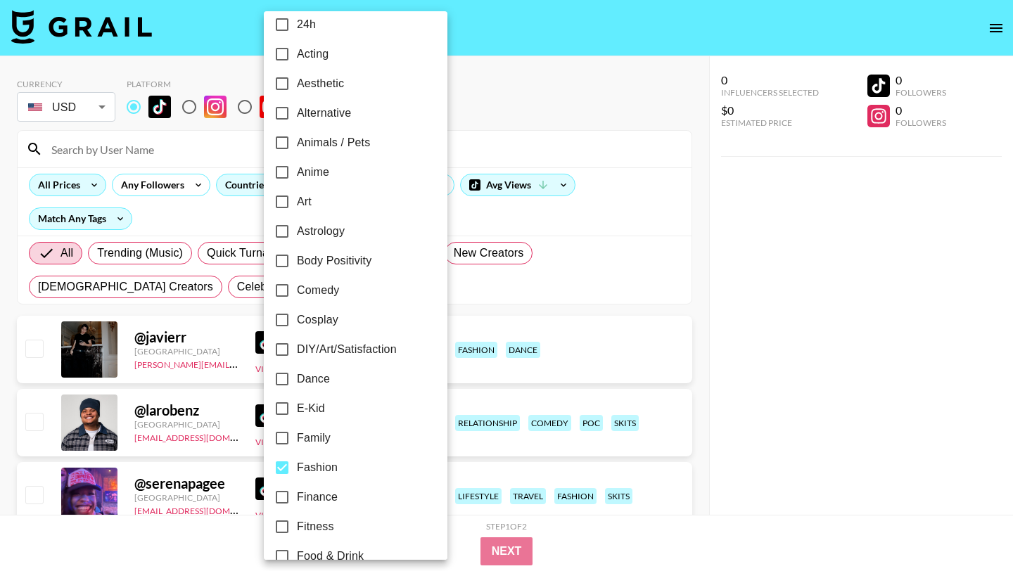
click at [506, 272] on div at bounding box center [506, 285] width 1013 height 571
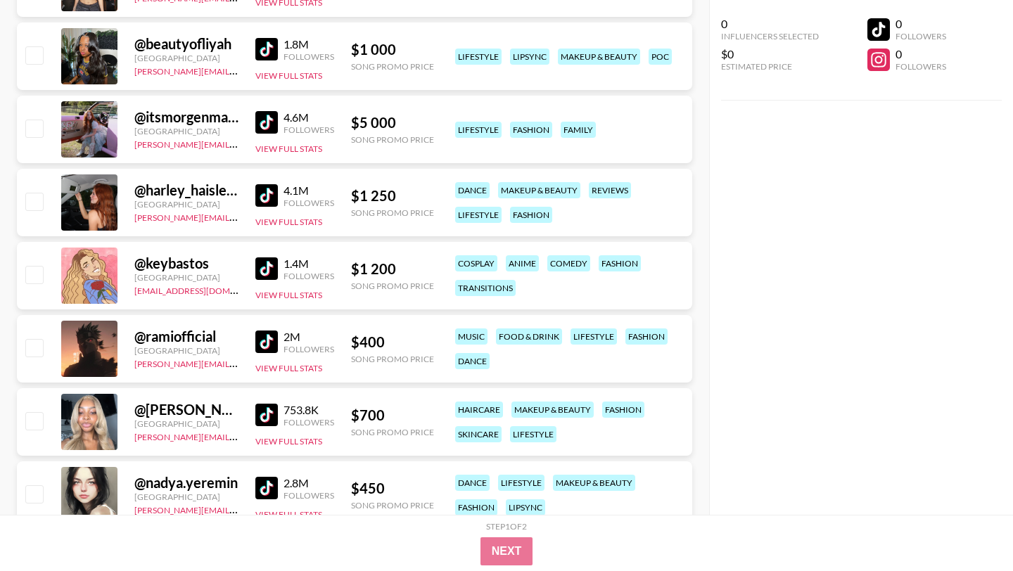
scroll to position [2410, 0]
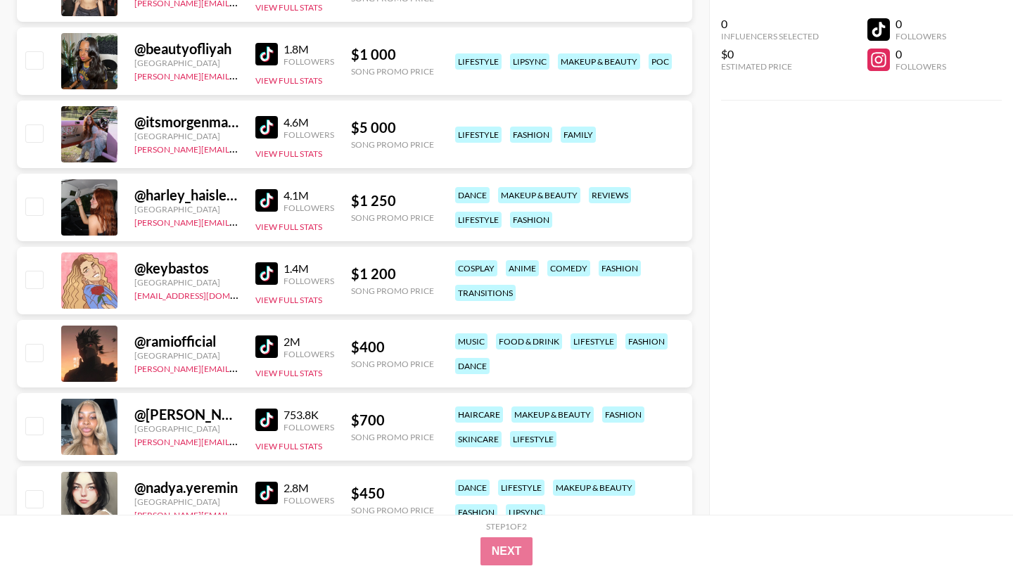
click at [269, 52] on img at bounding box center [266, 54] width 23 height 23
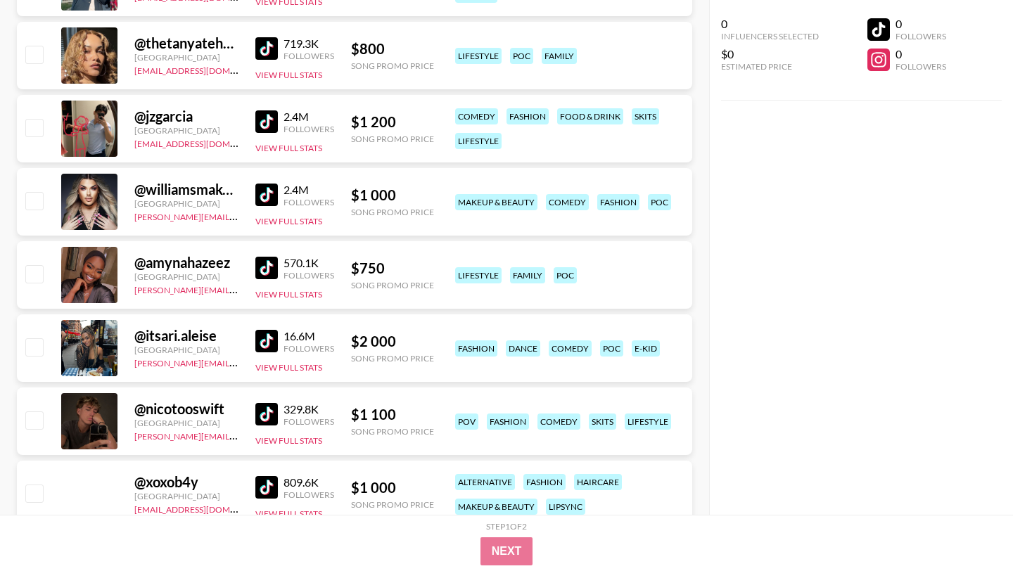
scroll to position [4114, 0]
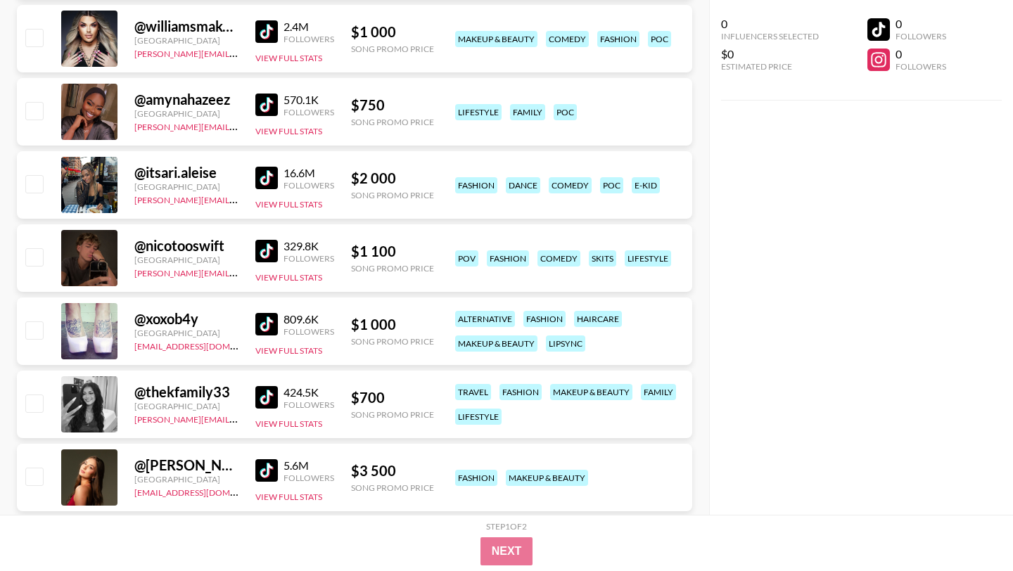
click at [271, 103] on img at bounding box center [266, 105] width 23 height 23
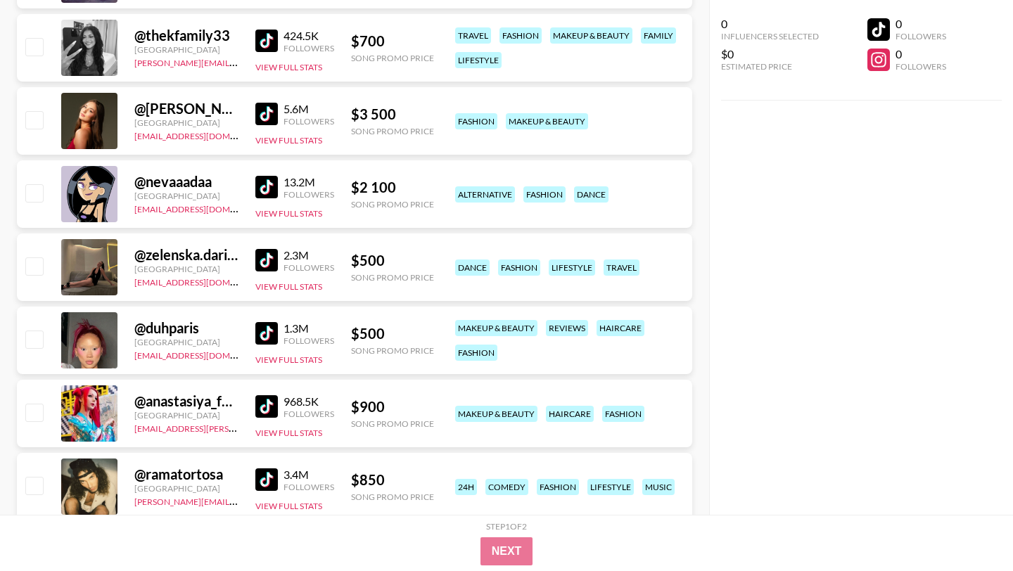
scroll to position [4566, 0]
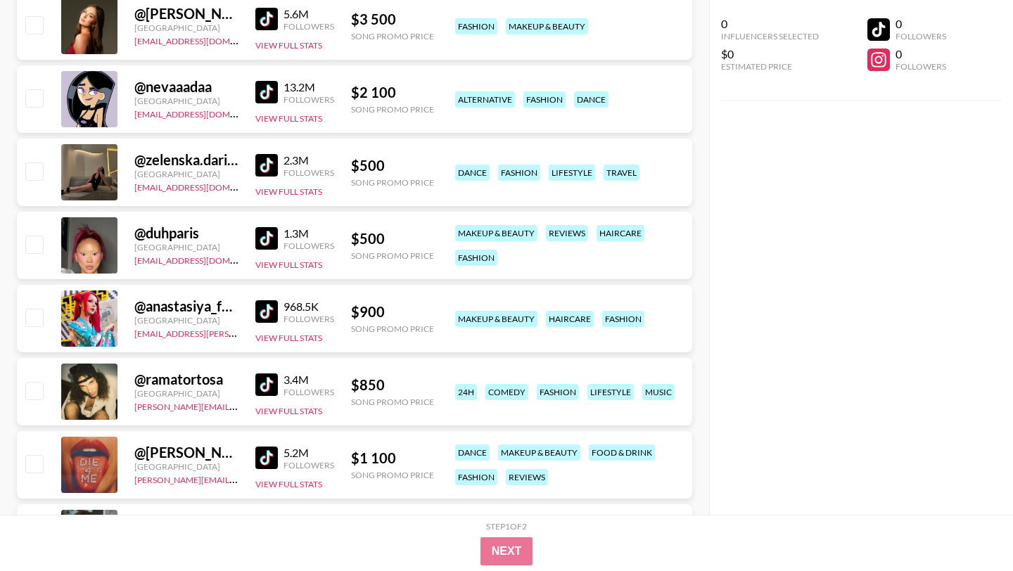
click at [271, 233] on img at bounding box center [266, 238] width 23 height 23
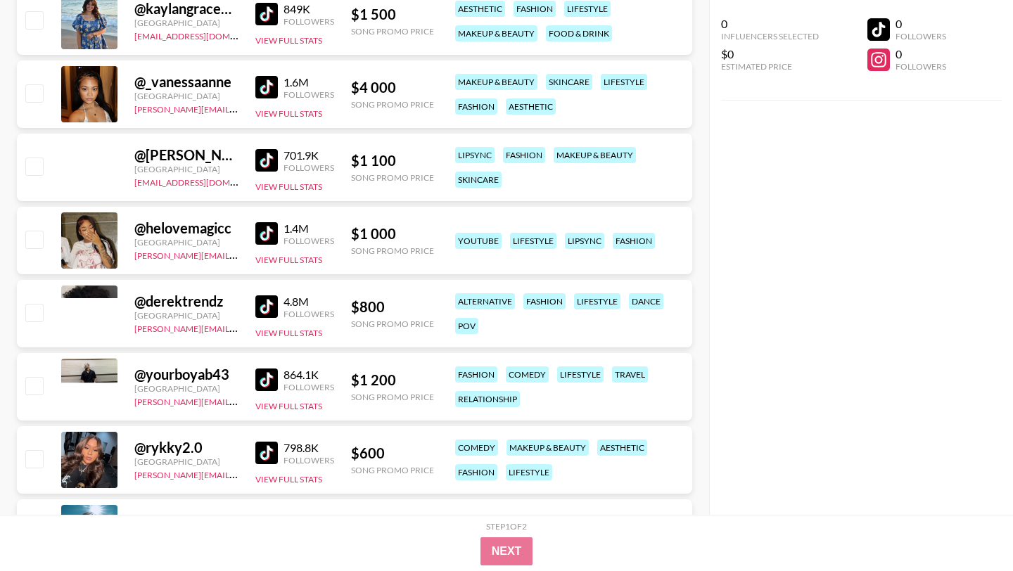
scroll to position [6533, 0]
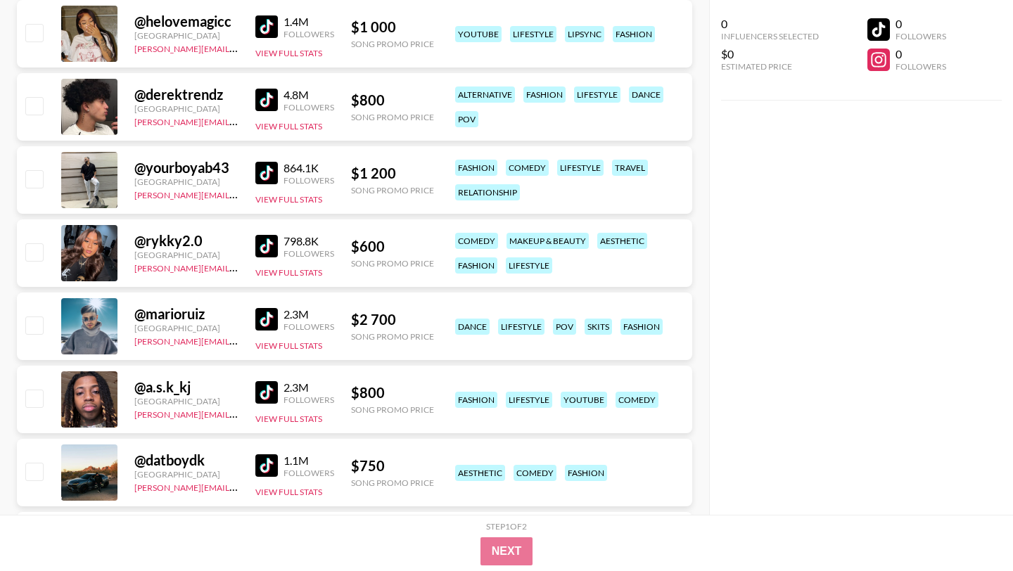
click at [263, 248] on img at bounding box center [266, 246] width 23 height 23
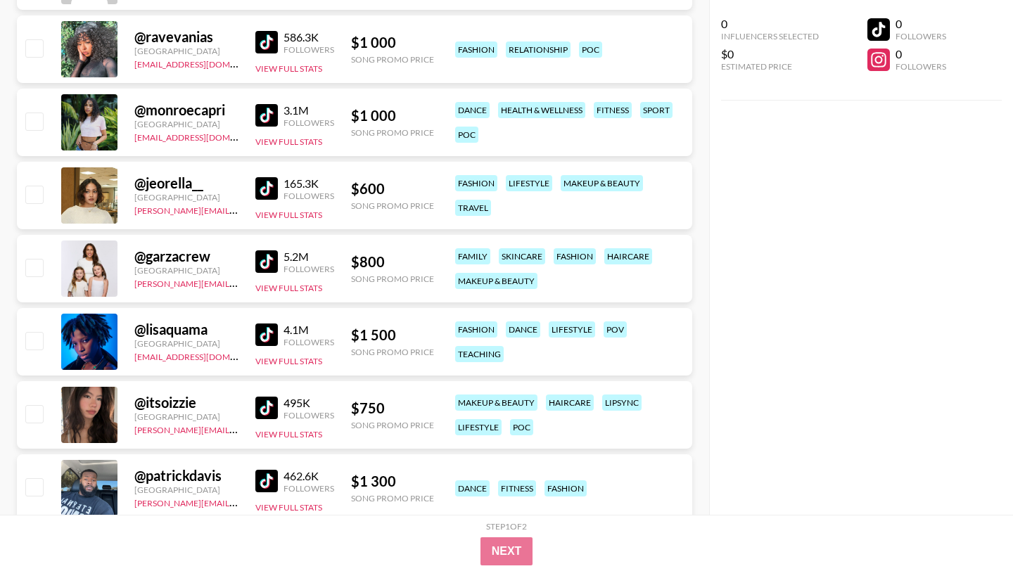
scroll to position [7625, 0]
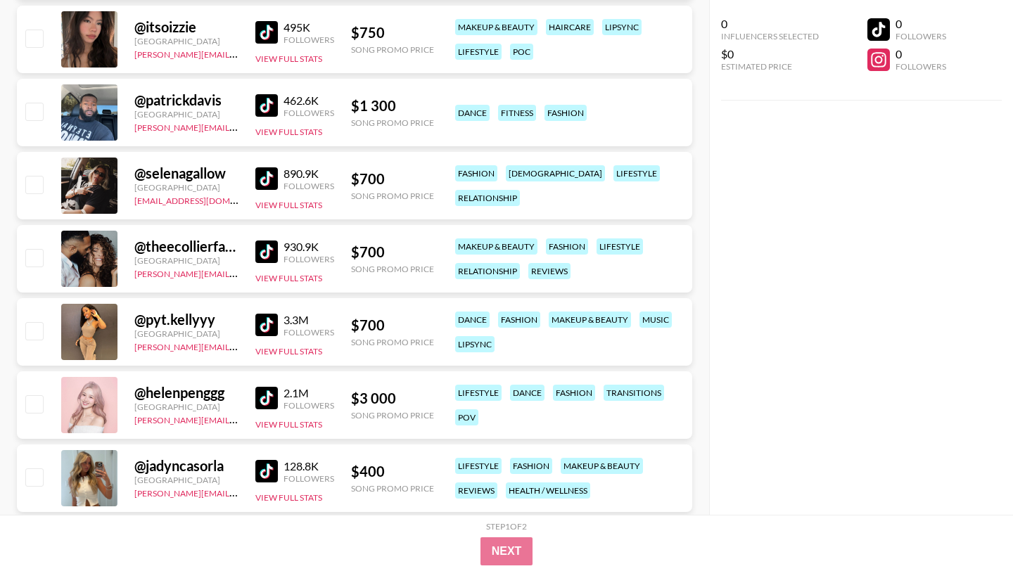
click at [272, 324] on img at bounding box center [266, 325] width 23 height 23
click at [271, 320] on img at bounding box center [266, 325] width 23 height 23
